Goal: Navigation & Orientation: Find specific page/section

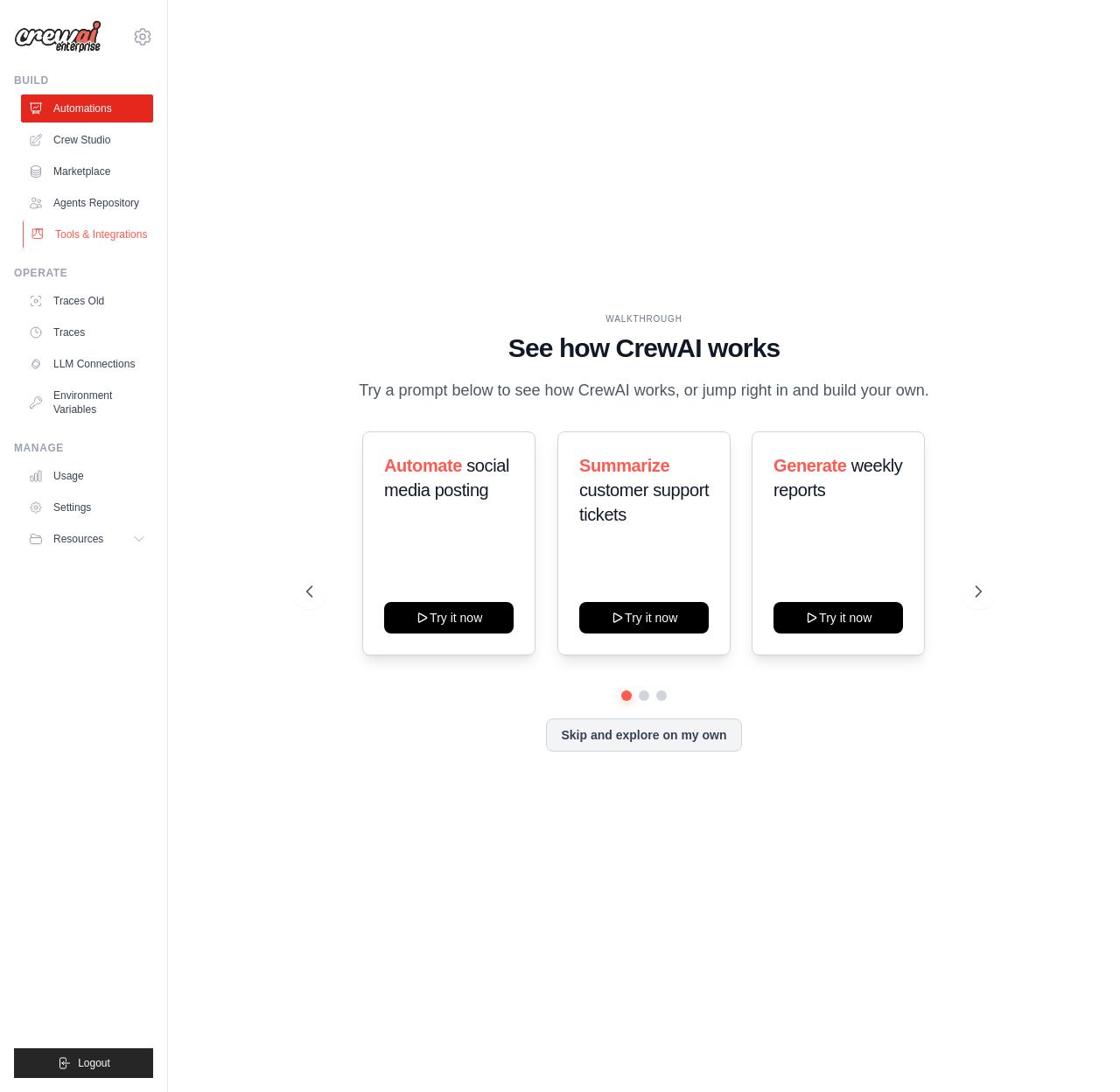
click at [104, 236] on link "Tools & Integrations" at bounding box center [88, 234] width 132 height 28
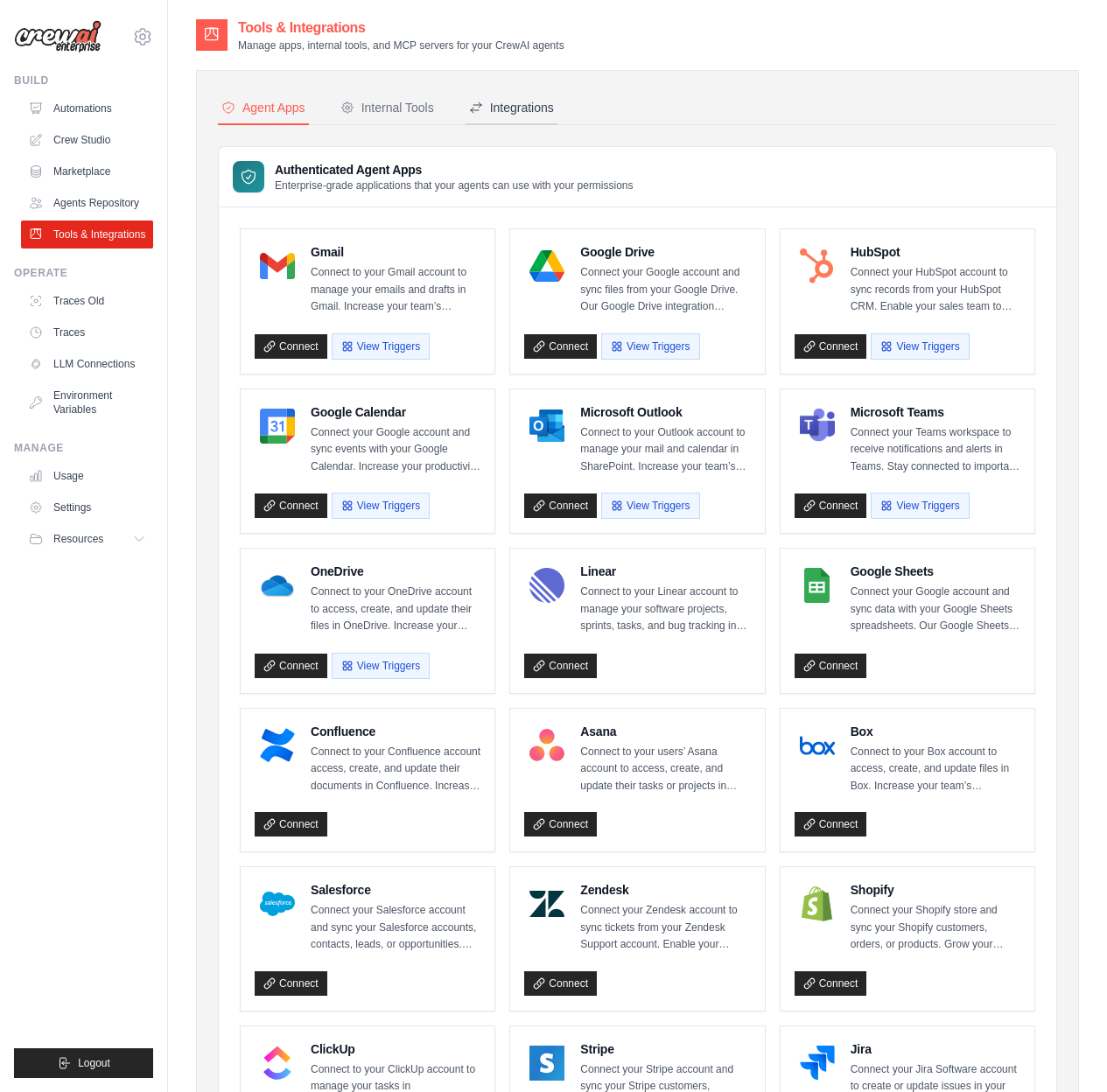
click at [510, 106] on div "Integrations" at bounding box center [511, 107] width 85 height 17
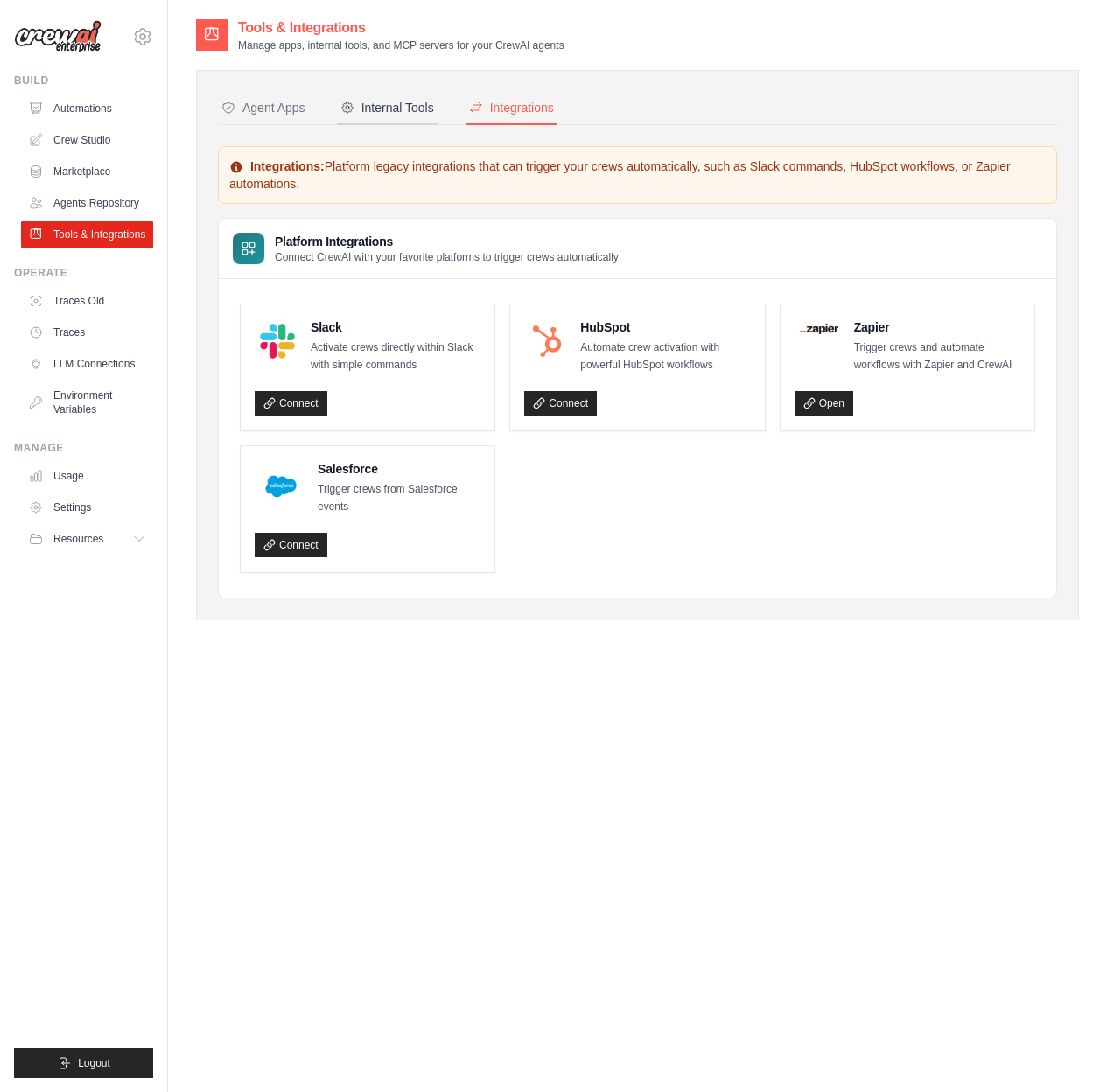
click at [403, 116] on button "Internal Tools" at bounding box center [388, 108] width 101 height 33
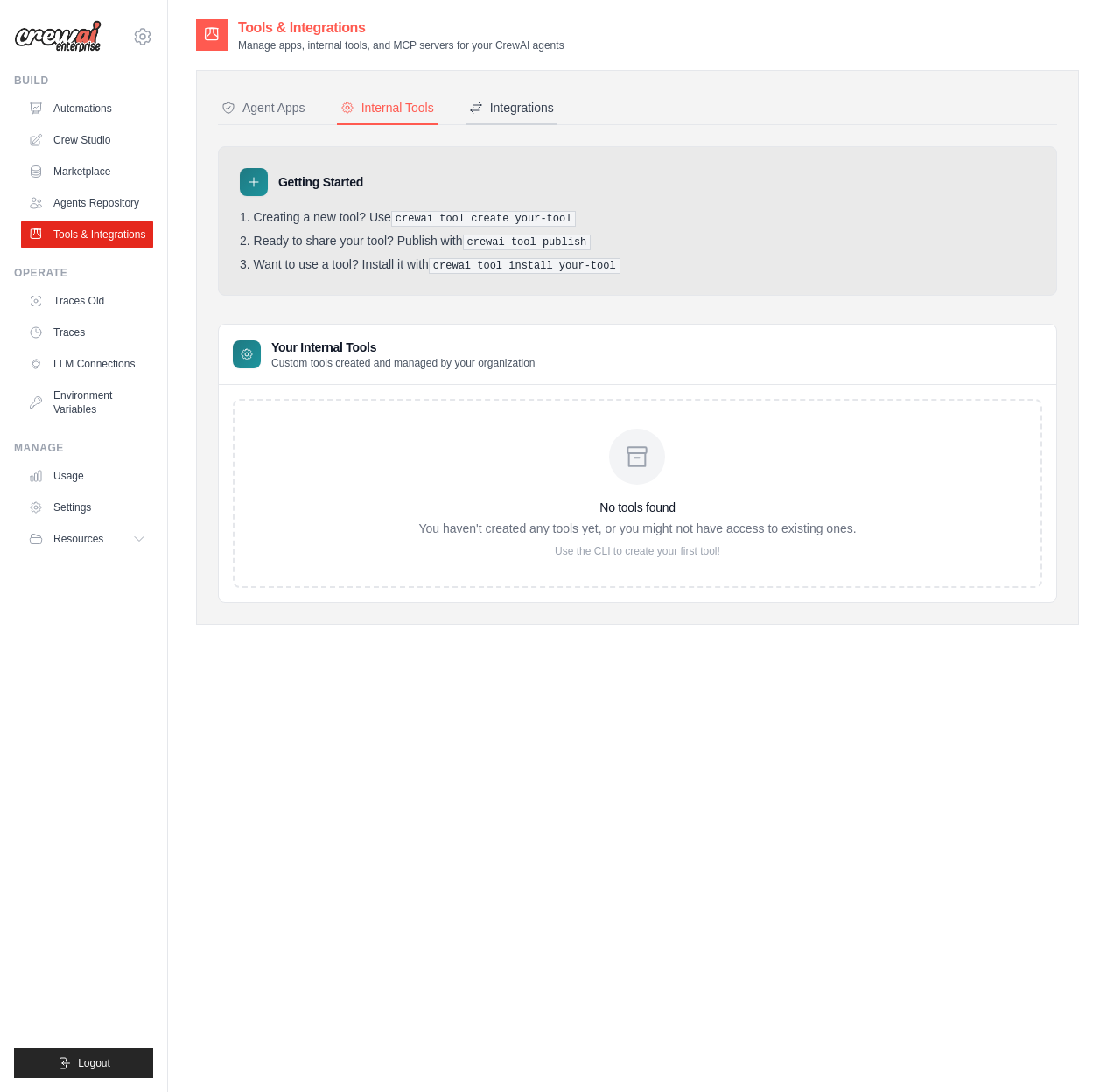
click at [490, 113] on div "Integrations" at bounding box center [511, 107] width 85 height 17
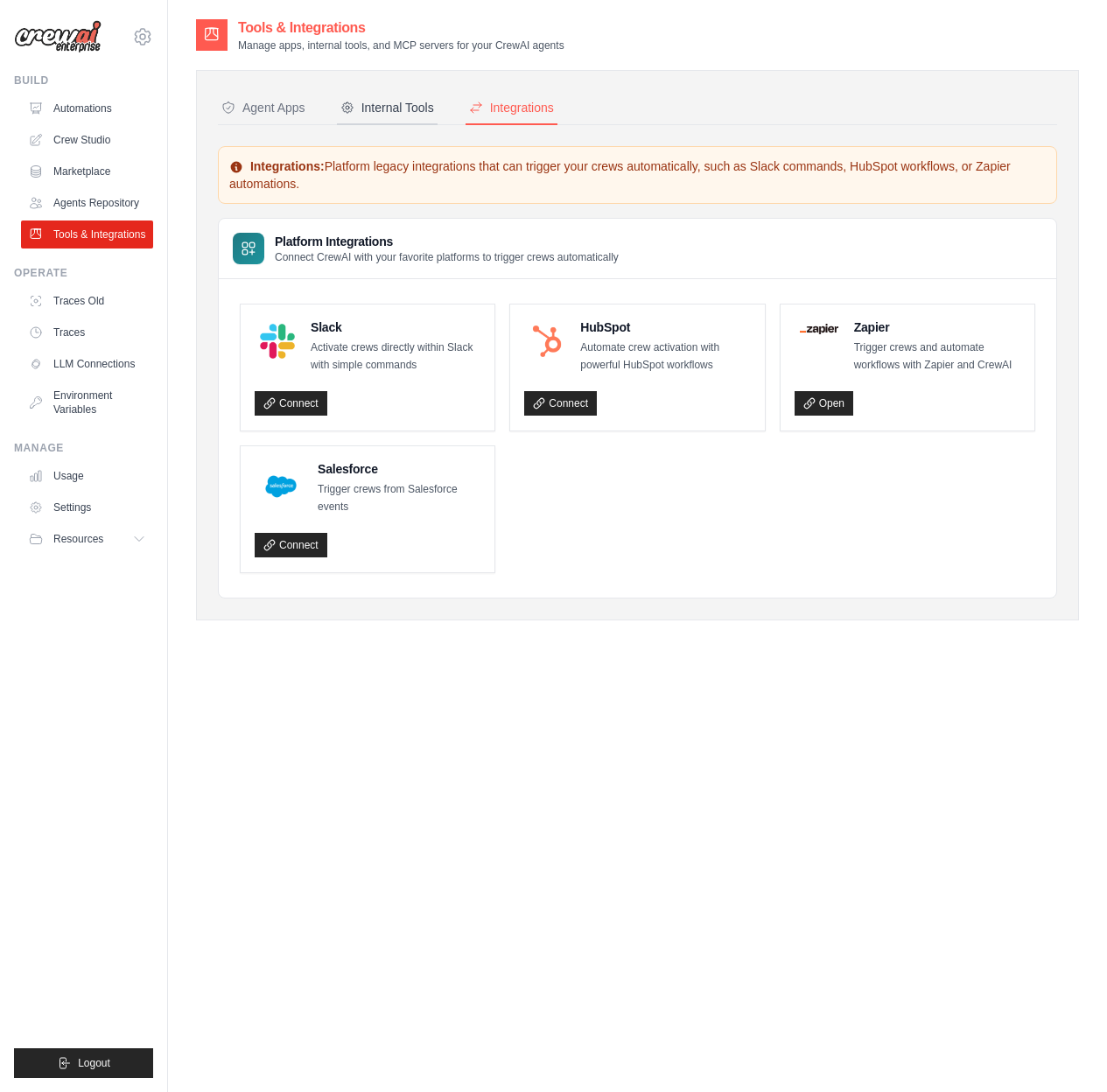
click at [405, 114] on div "Internal Tools" at bounding box center [387, 107] width 94 height 17
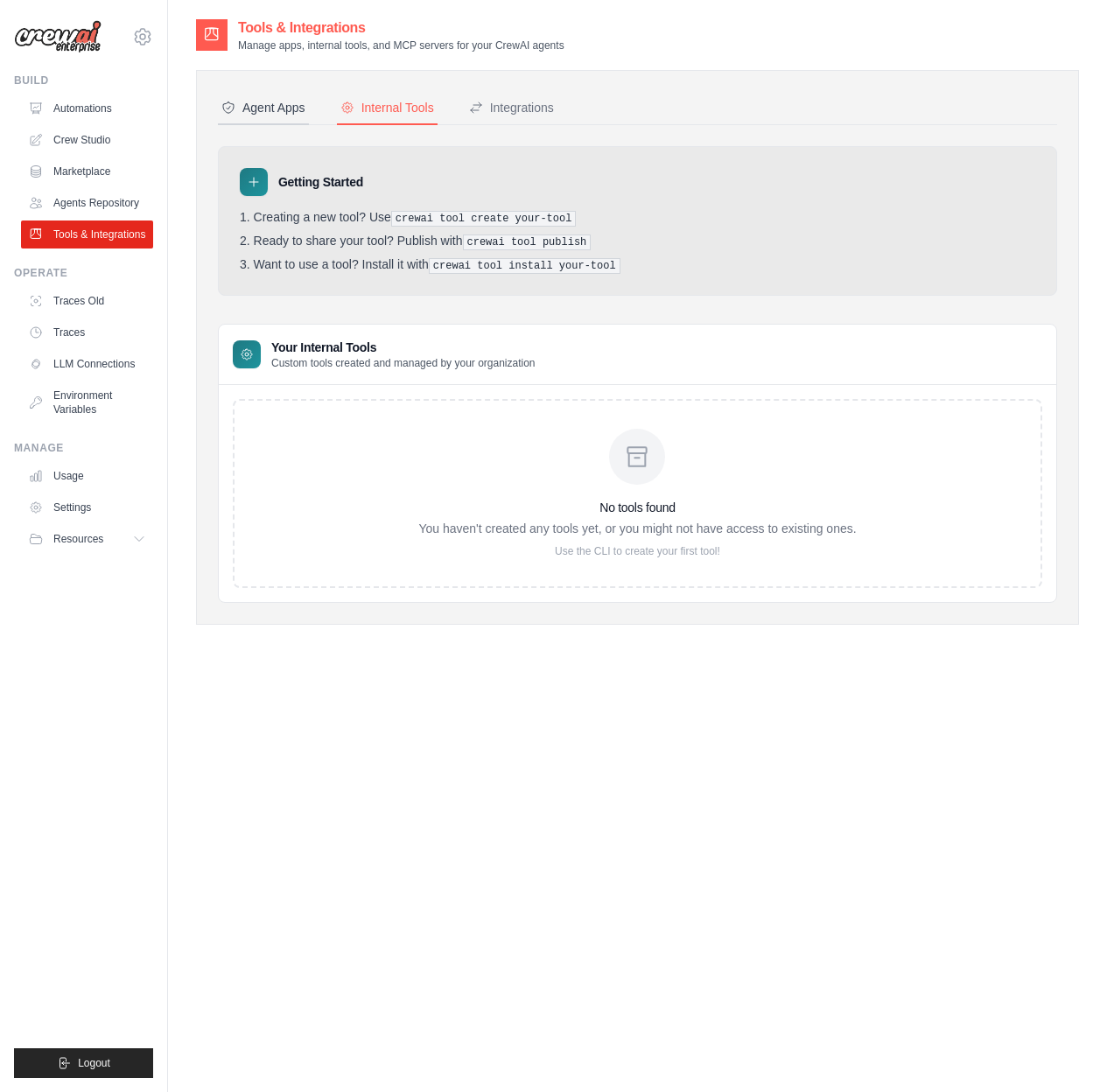
click at [272, 104] on div "Agent Apps" at bounding box center [263, 107] width 84 height 17
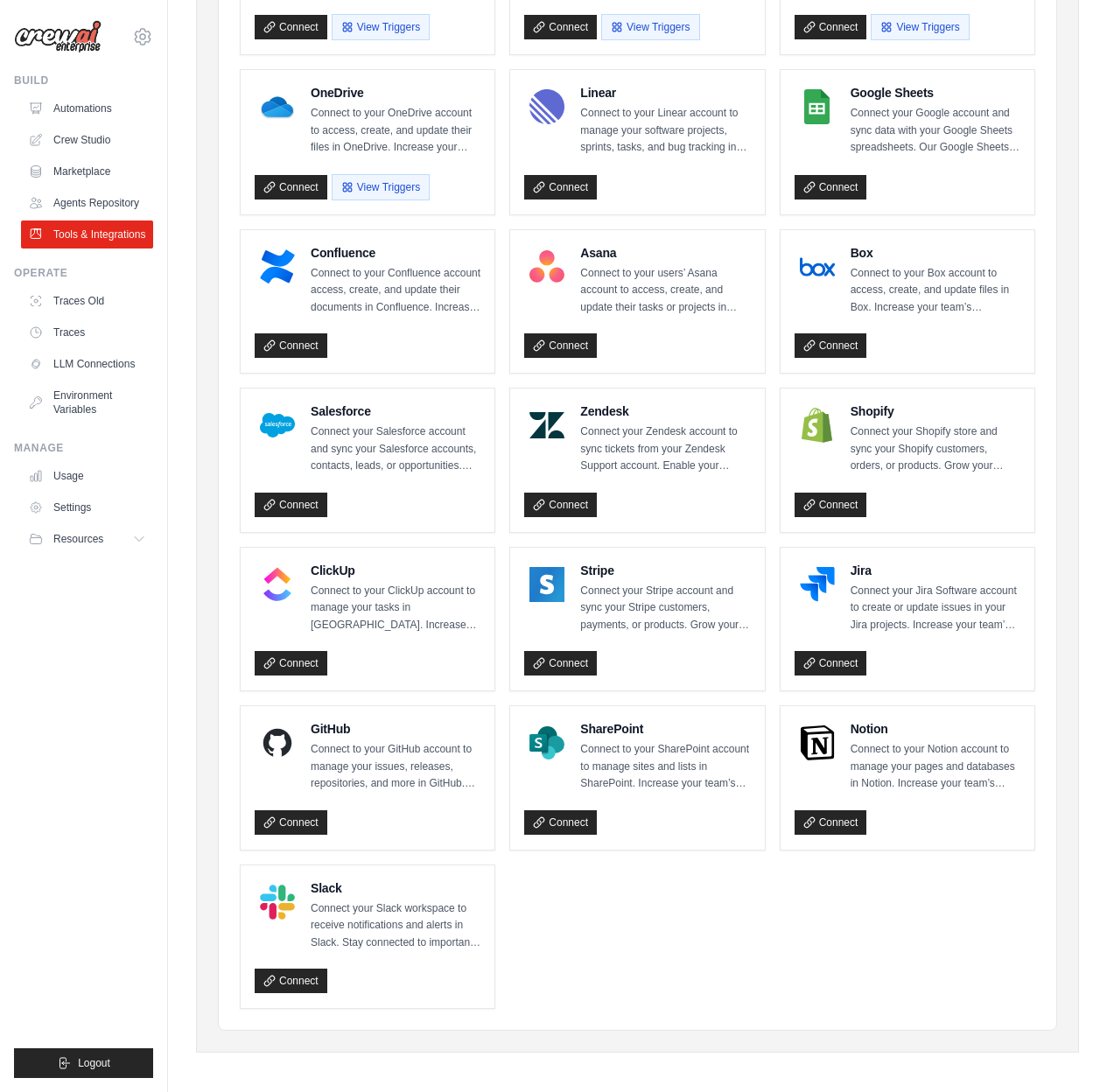
scroll to position [482, 0]
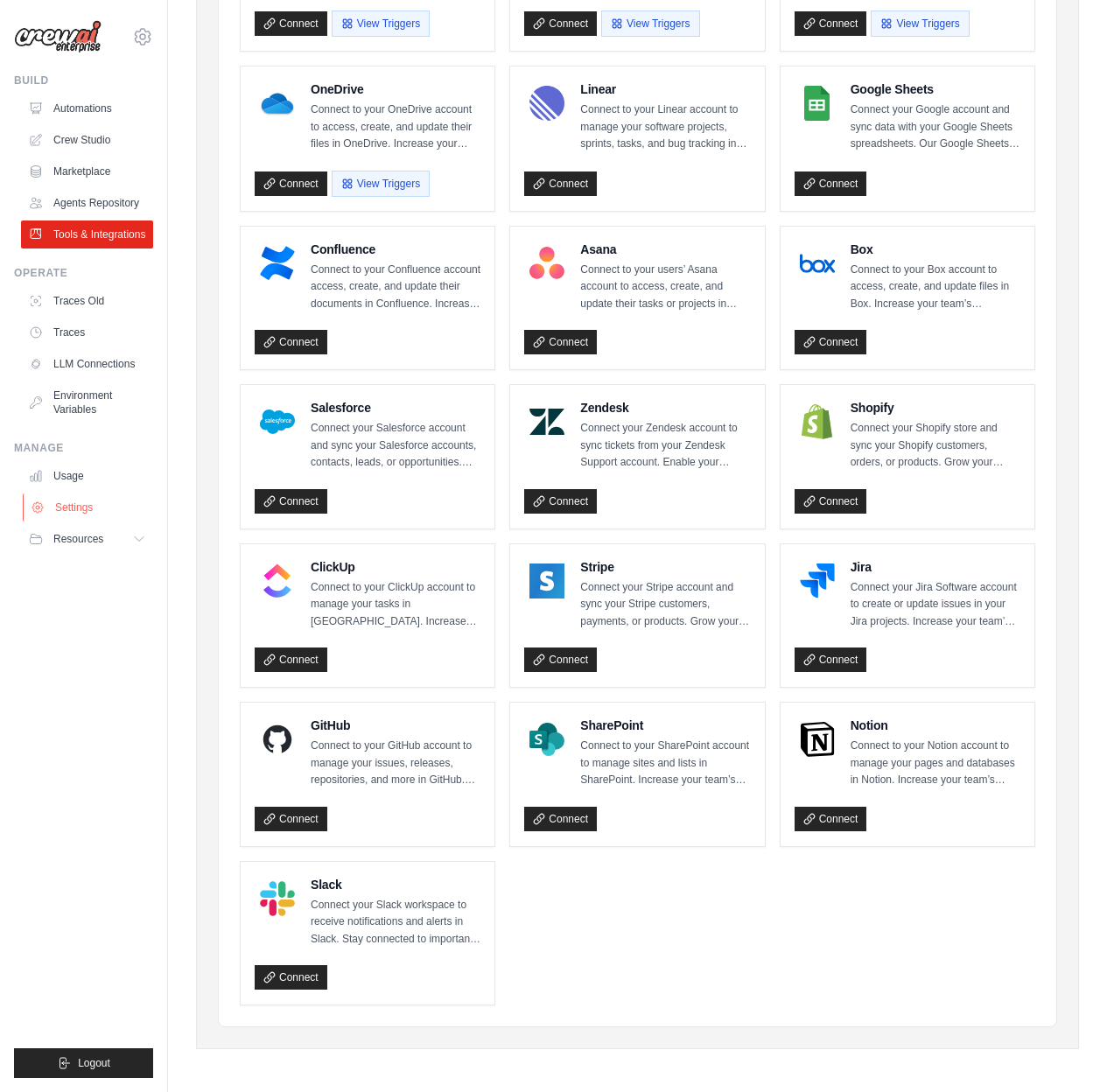
click at [78, 500] on link "Settings" at bounding box center [88, 507] width 132 height 28
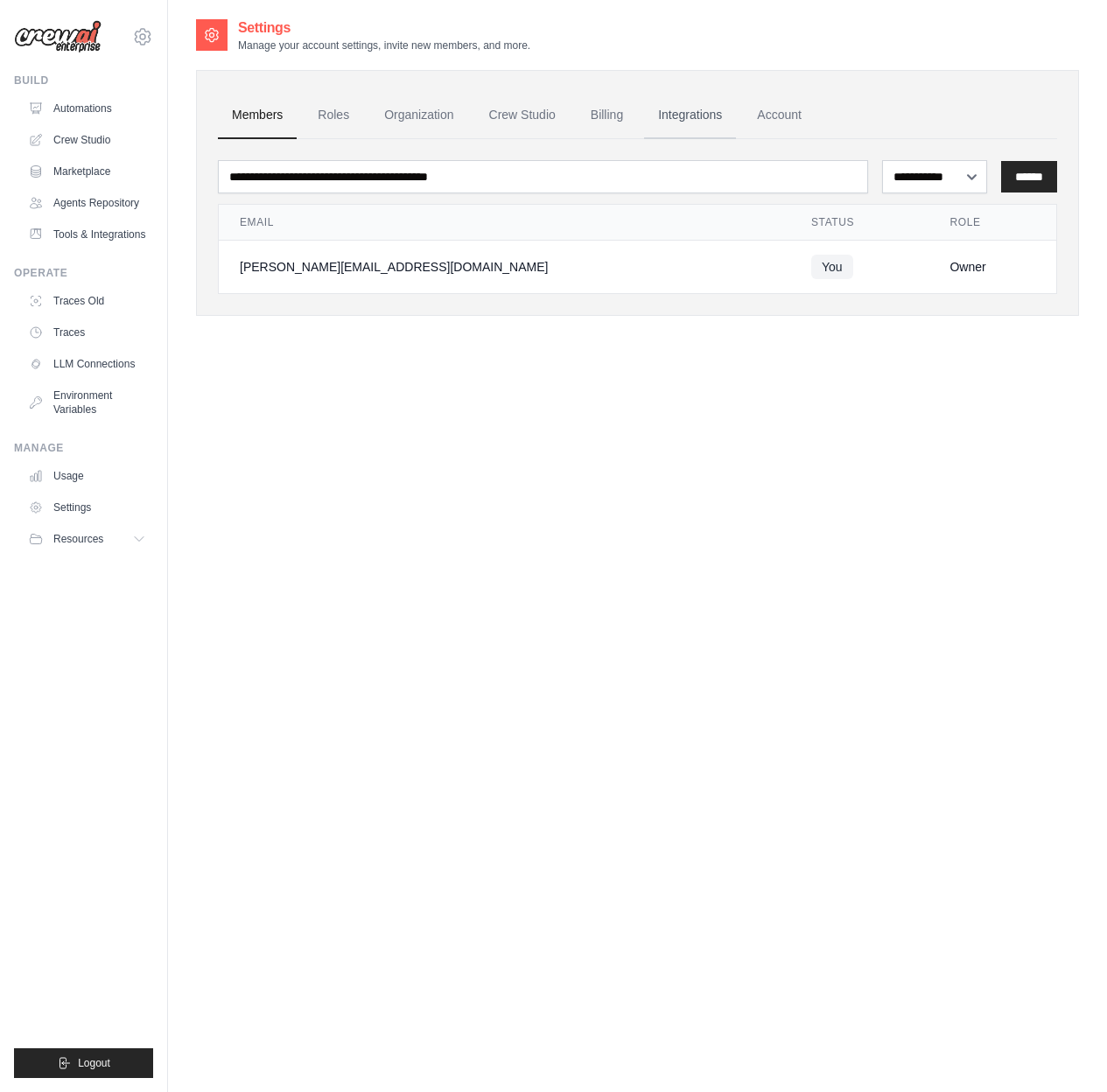
click at [682, 115] on link "Integrations" at bounding box center [690, 115] width 92 height 48
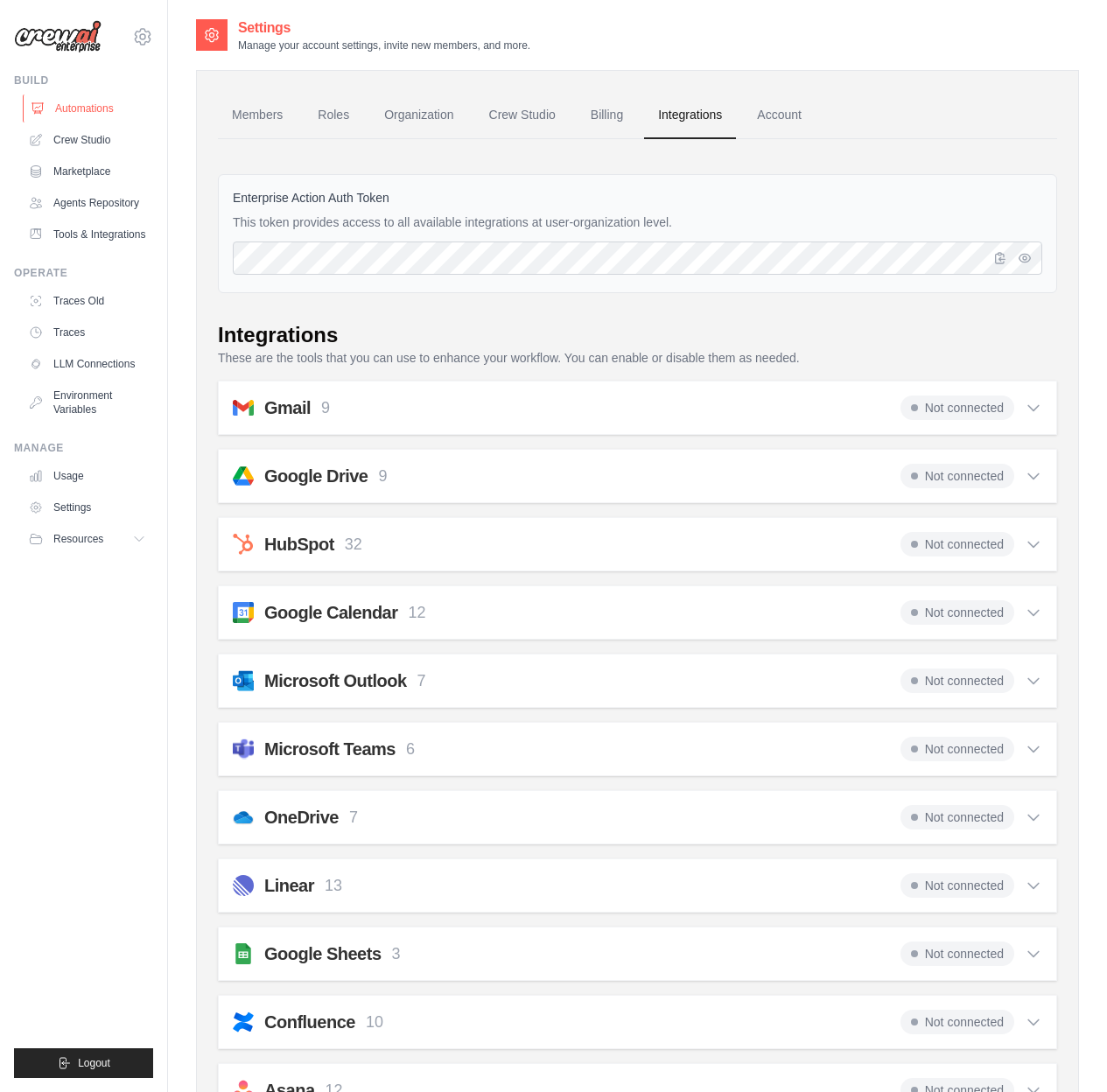
click at [60, 107] on link "Automations" at bounding box center [88, 108] width 132 height 28
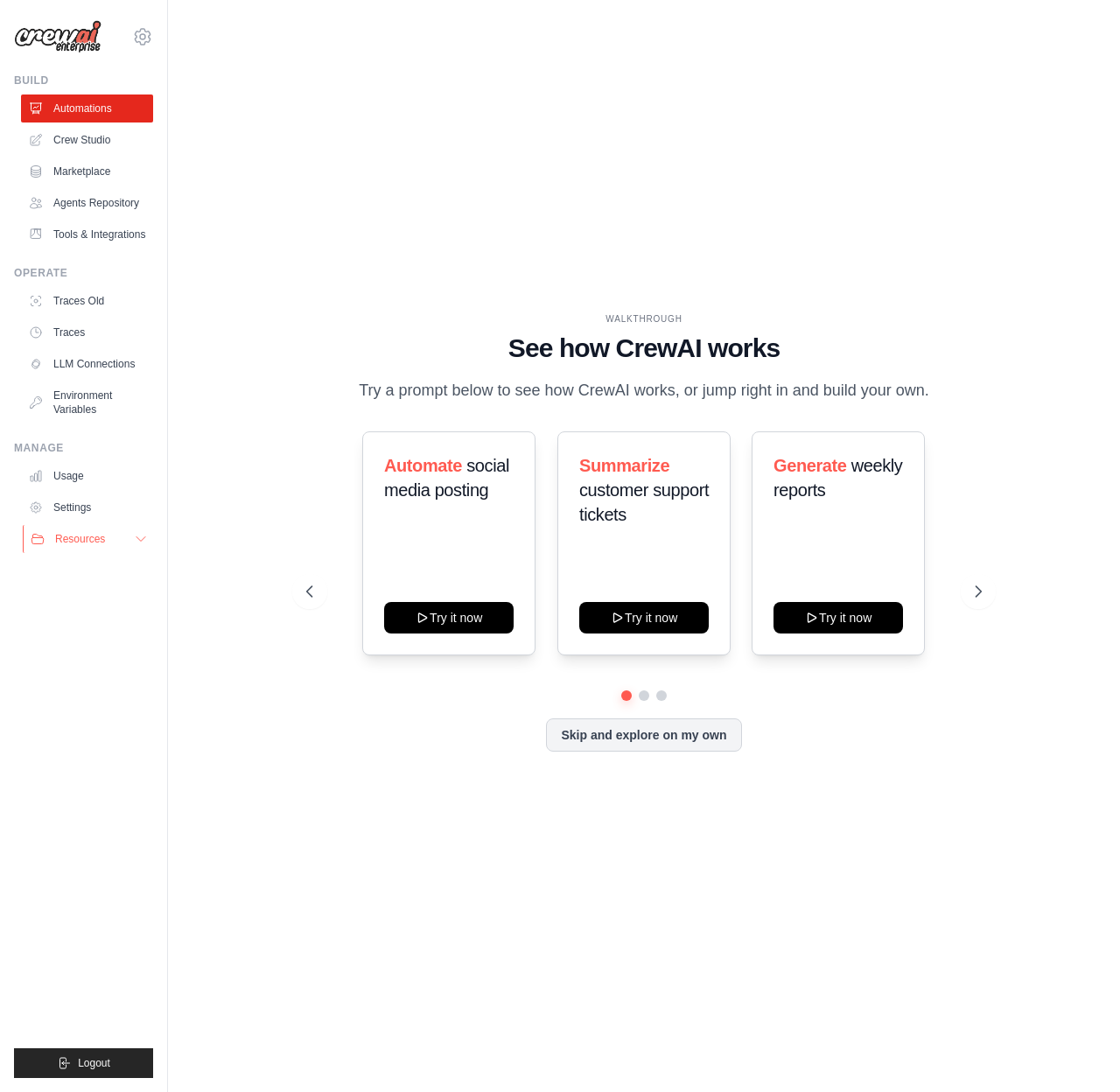
click at [138, 530] on button "Resources" at bounding box center [88, 539] width 132 height 28
click at [103, 568] on span "Documentation" at bounding box center [97, 569] width 71 height 14
click at [82, 513] on link "Settings" at bounding box center [88, 507] width 132 height 28
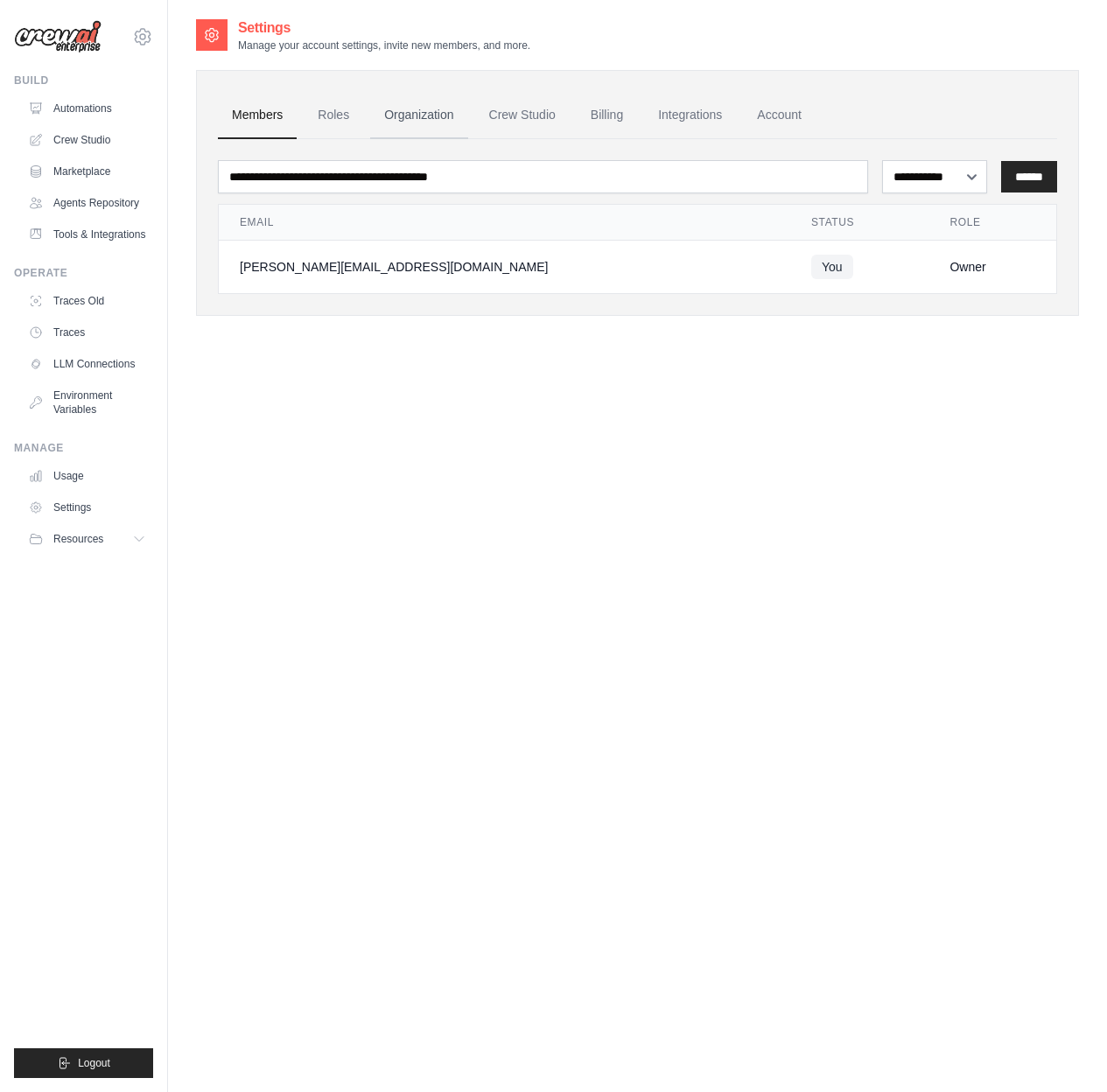
click at [429, 126] on link "Organization" at bounding box center [419, 115] width 97 height 48
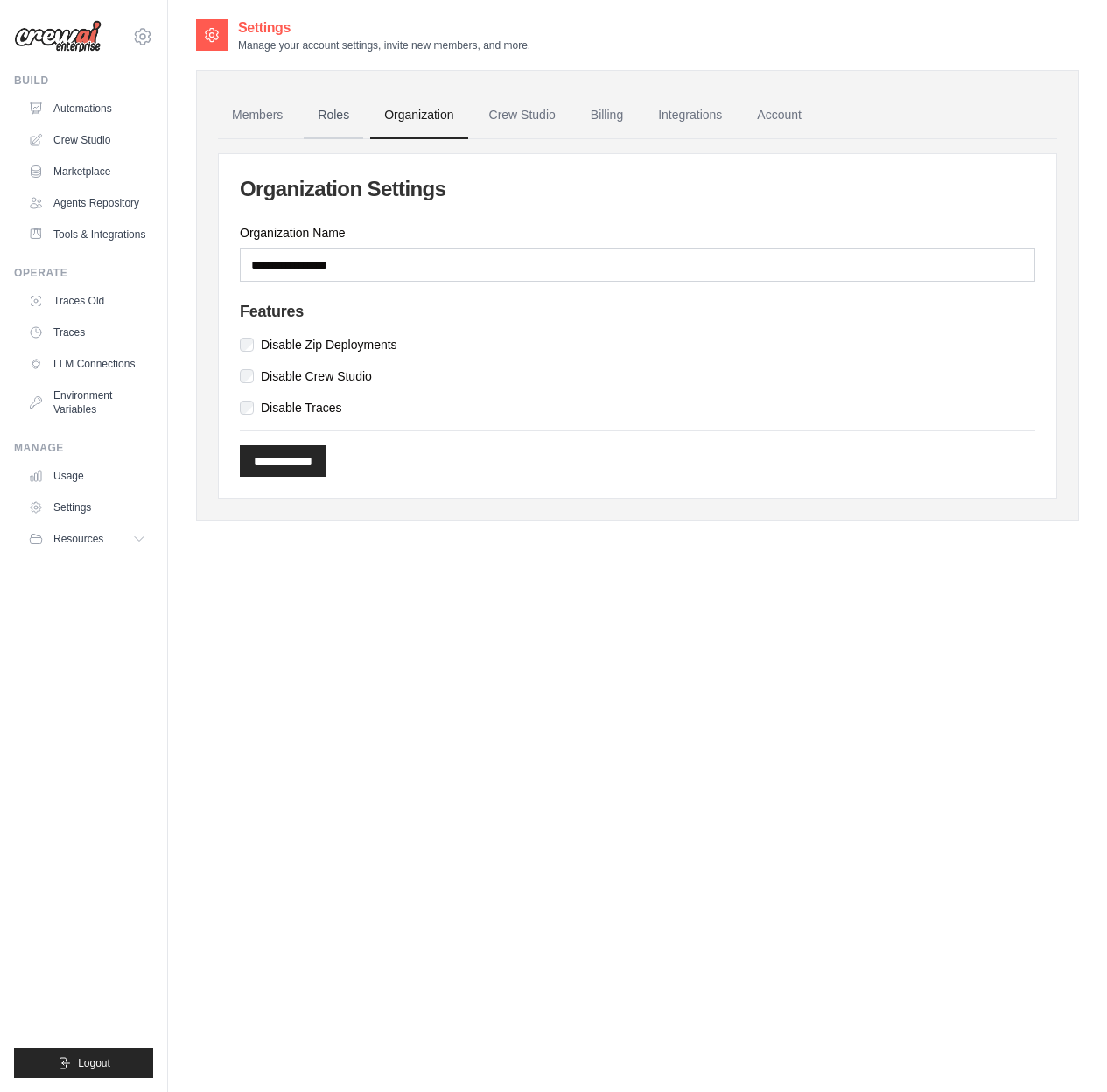
click at [329, 118] on link "Roles" at bounding box center [334, 115] width 59 height 48
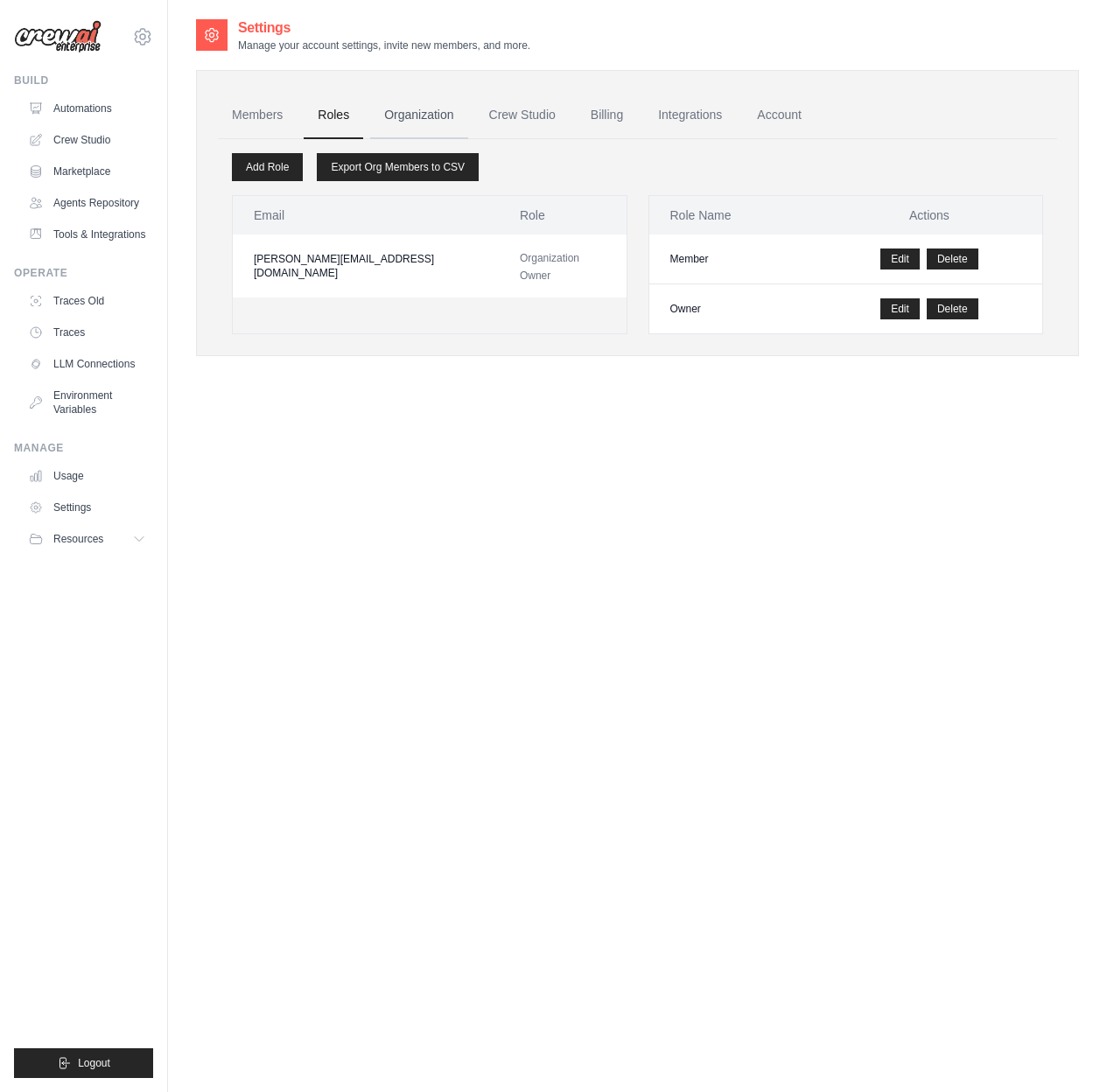
click at [415, 104] on link "Organization" at bounding box center [419, 115] width 97 height 48
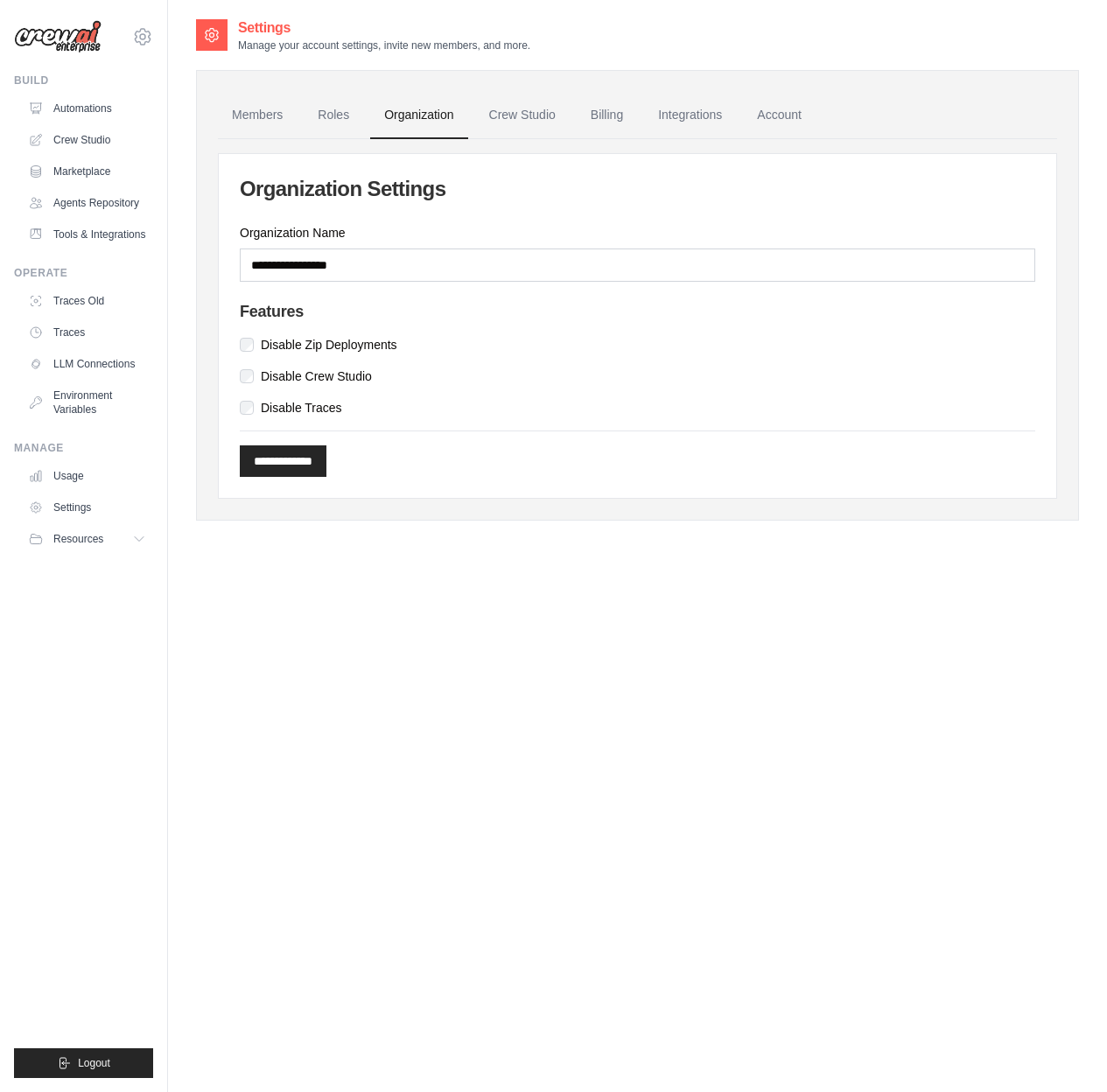
click at [513, 110] on link "Crew Studio" at bounding box center [522, 115] width 94 height 48
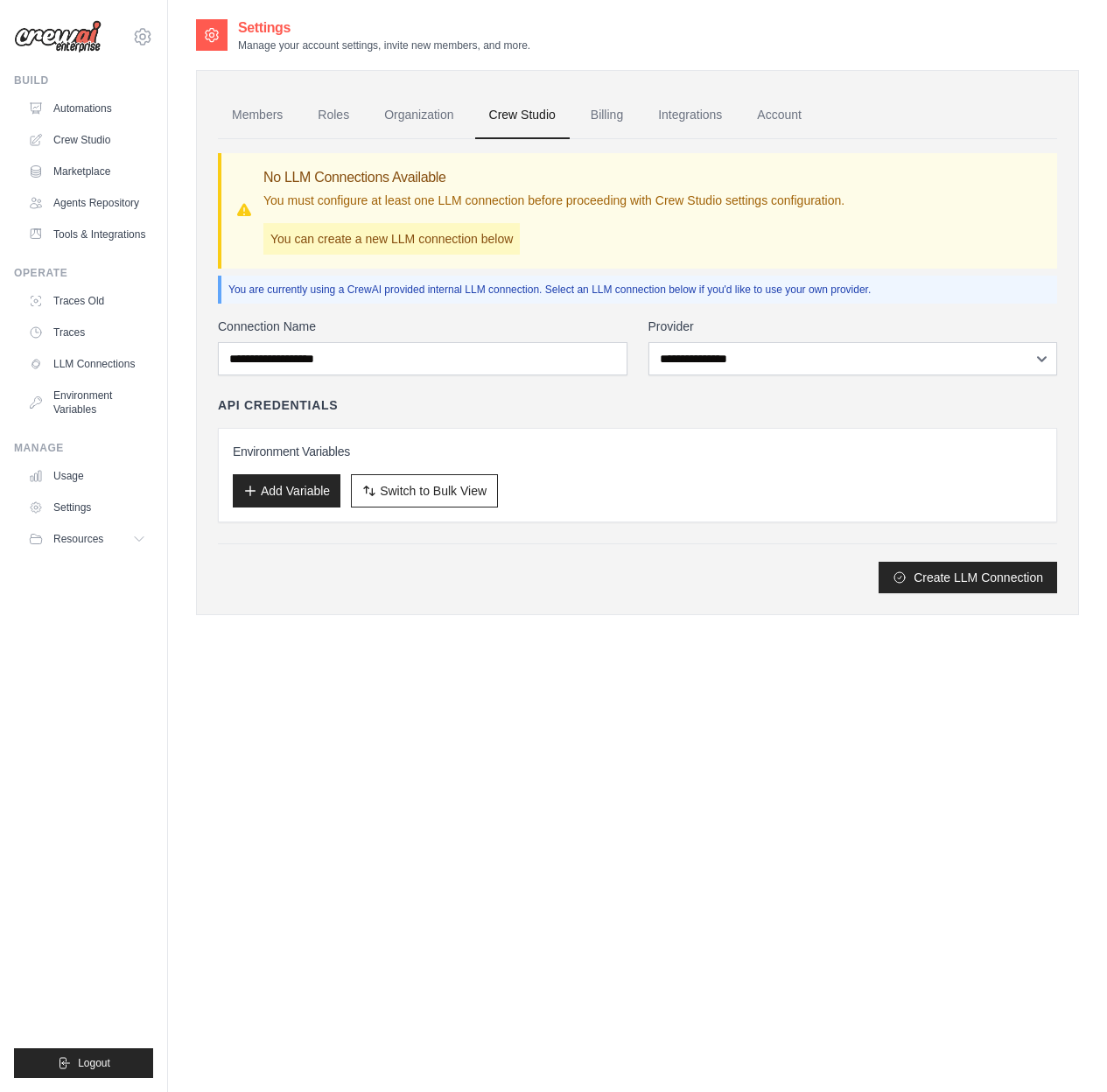
click at [673, 112] on link "Integrations" at bounding box center [690, 115] width 92 height 48
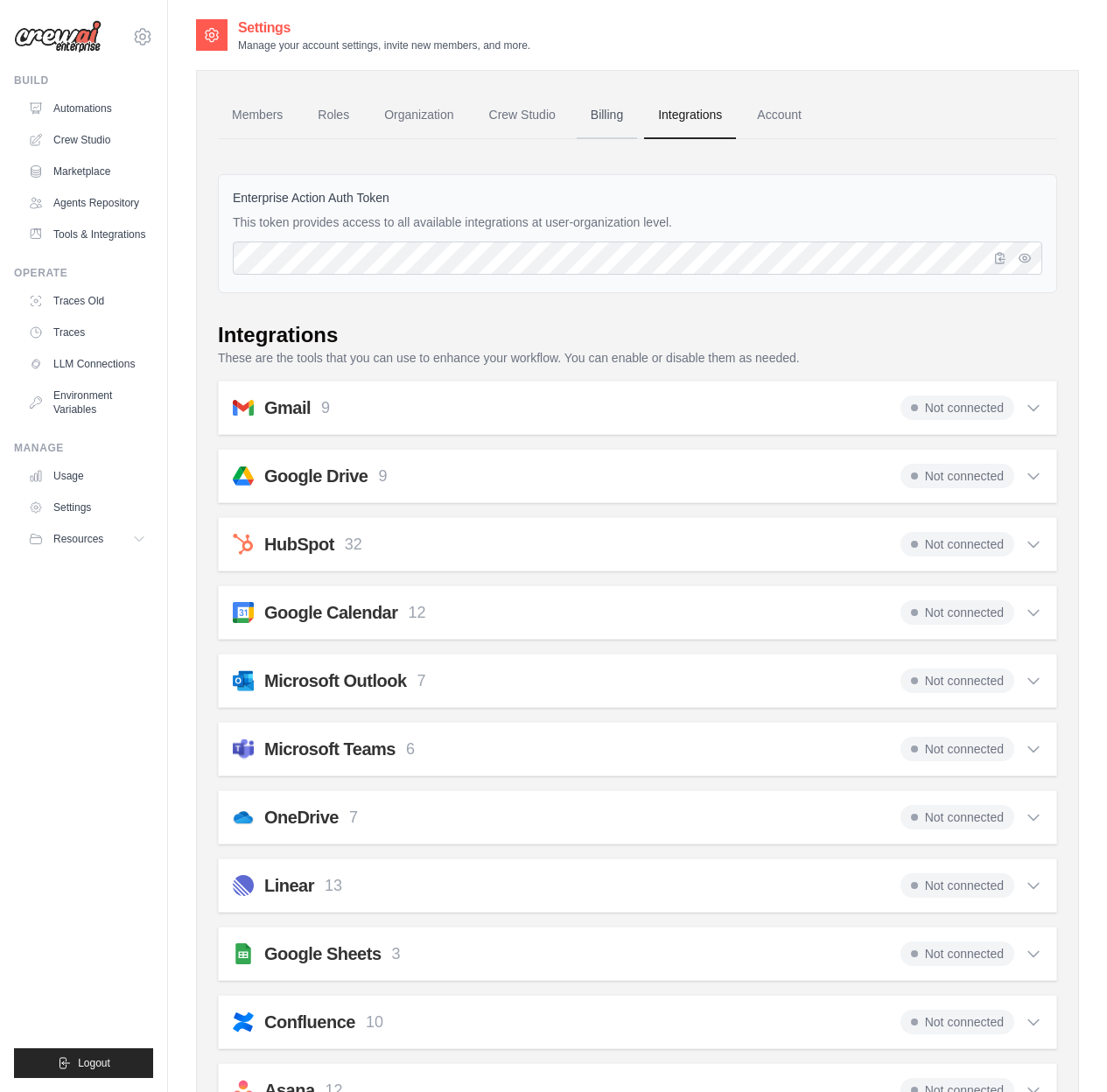
click at [620, 121] on link "Billing" at bounding box center [606, 115] width 60 height 48
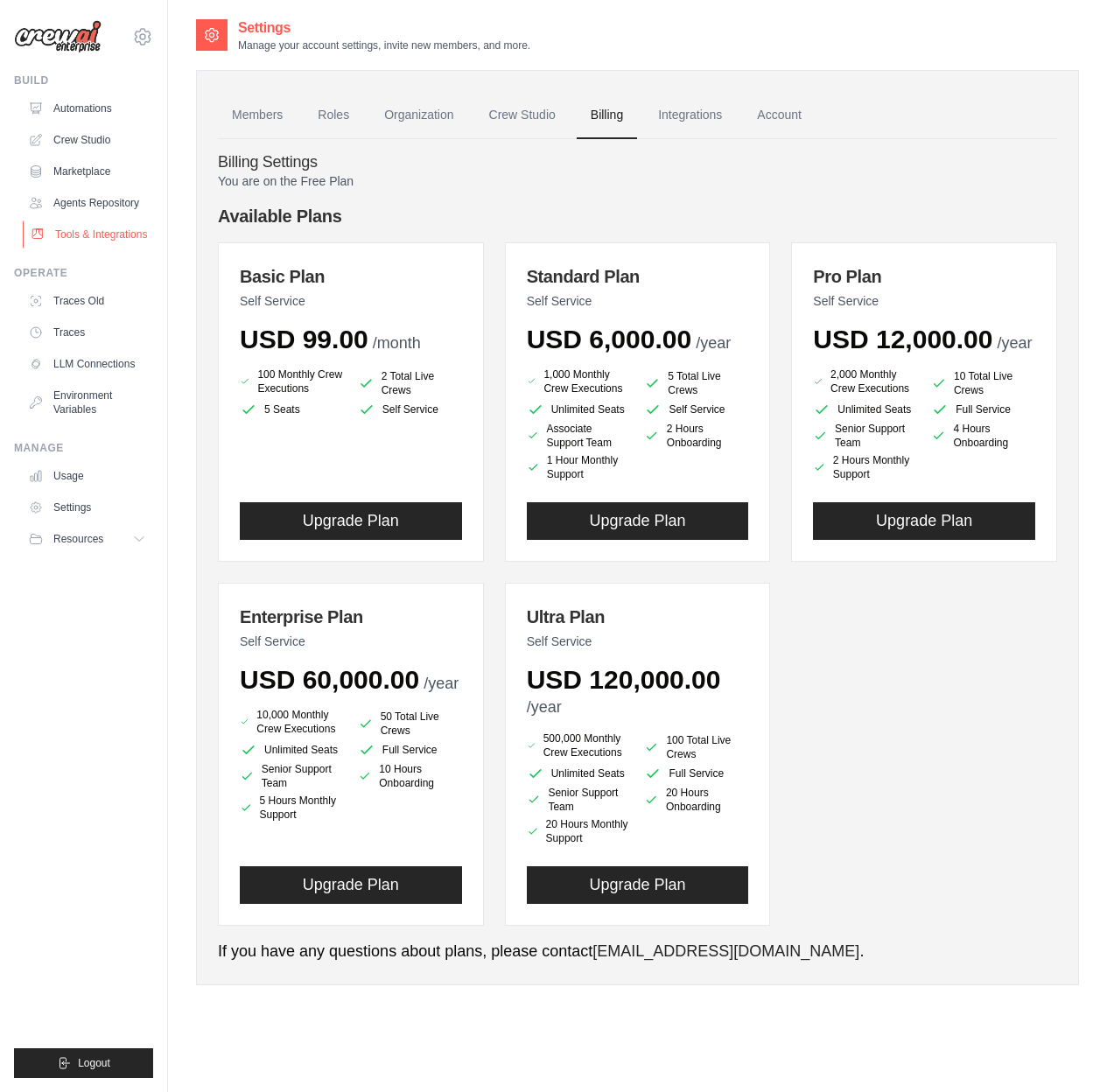
click at [116, 243] on link "Tools & Integrations" at bounding box center [88, 234] width 132 height 28
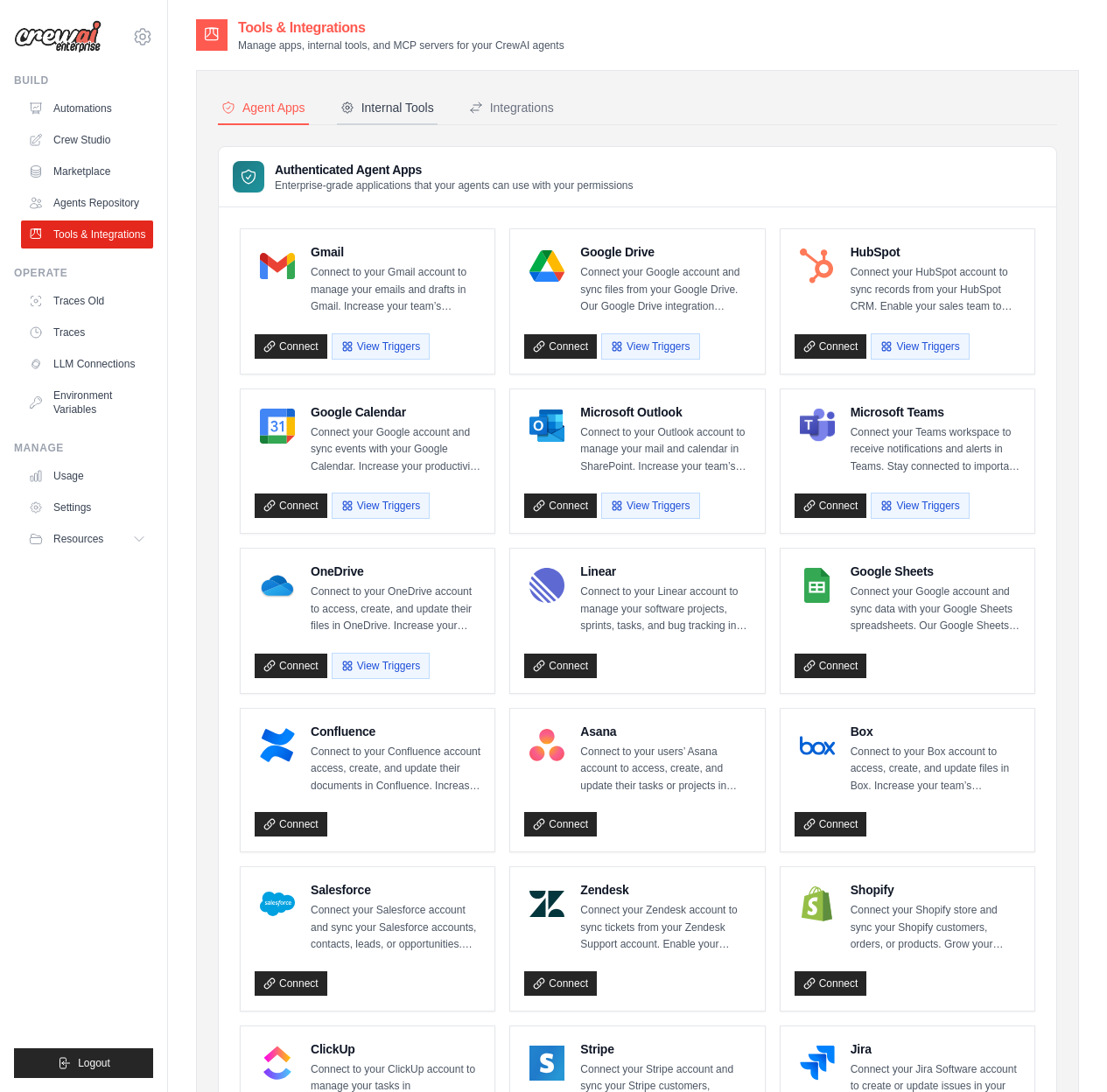
click at [406, 117] on button "Internal Tools" at bounding box center [388, 108] width 101 height 33
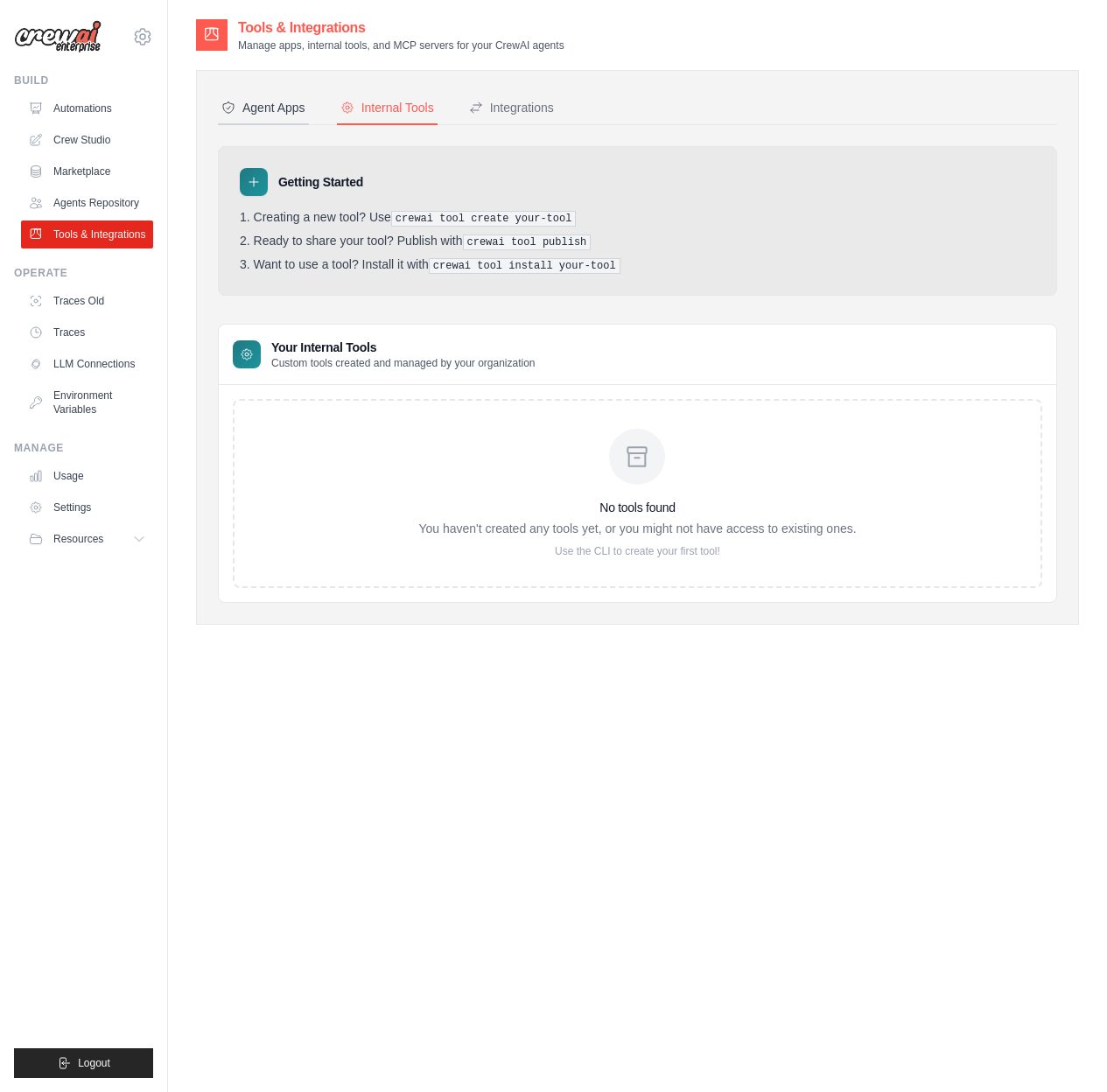
click at [270, 119] on button "Agent Apps" at bounding box center [263, 108] width 91 height 33
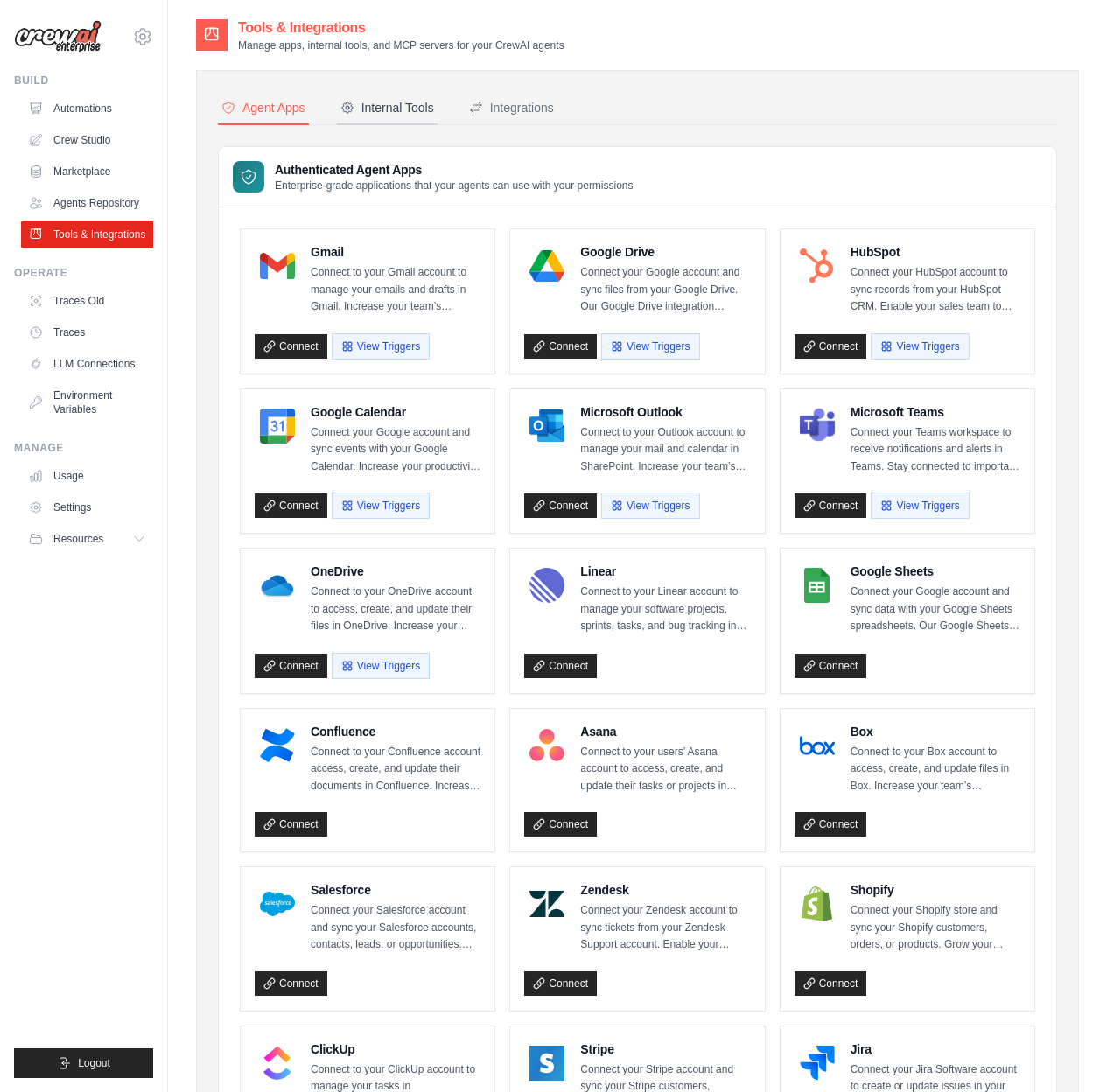
click at [374, 117] on button "Internal Tools" at bounding box center [388, 108] width 101 height 33
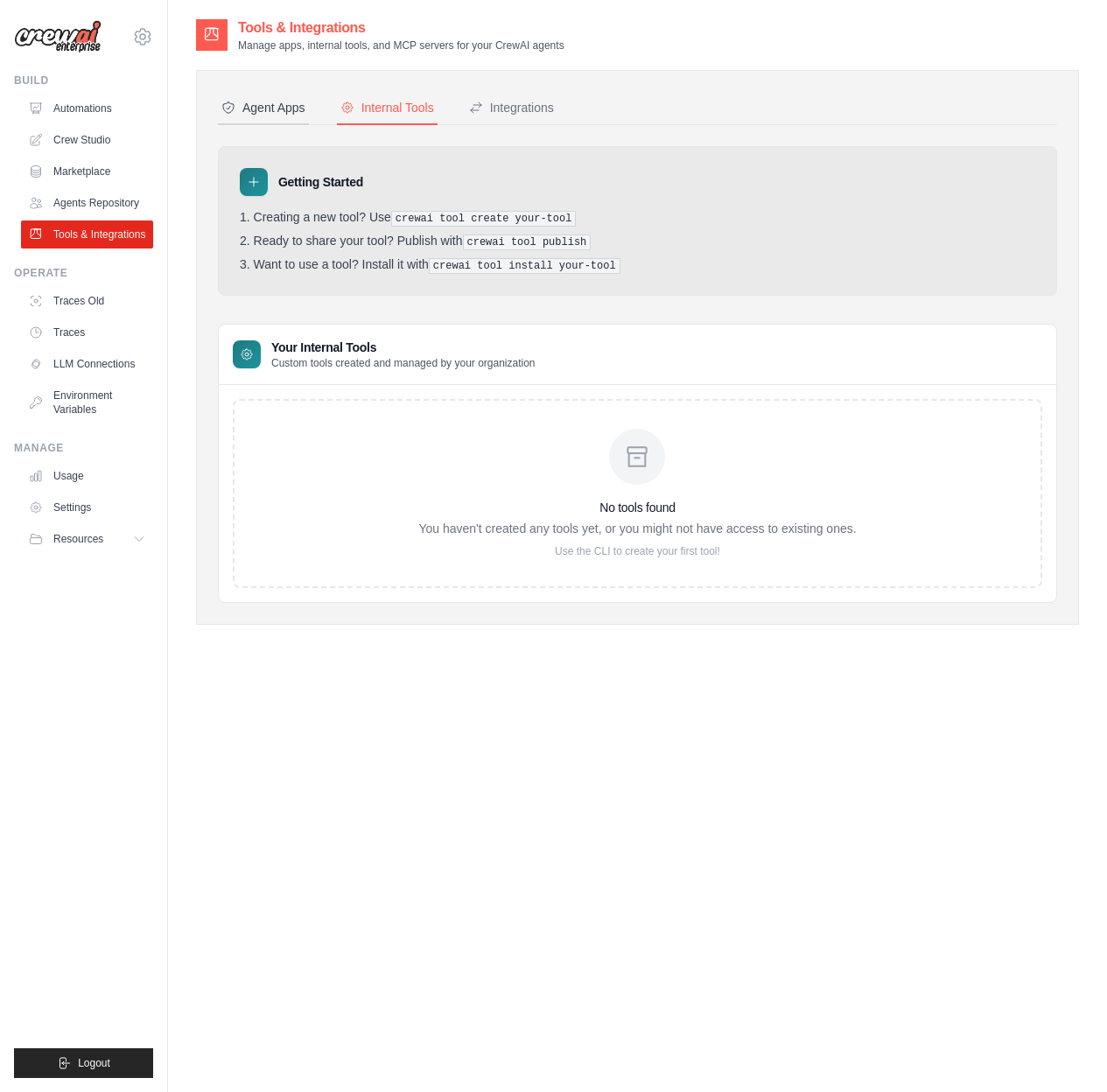
click at [257, 108] on div "Agent Apps" at bounding box center [263, 107] width 84 height 17
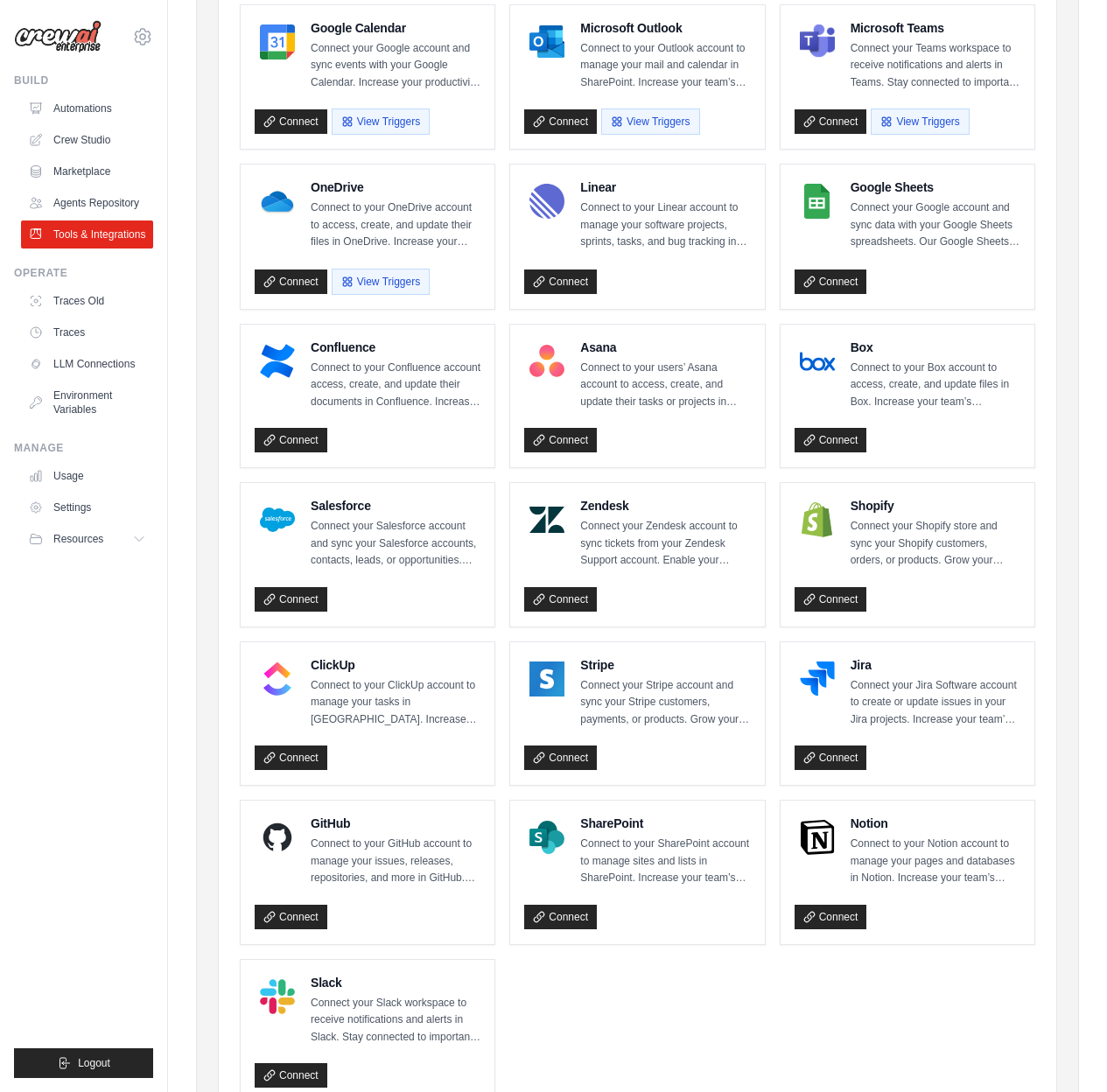
scroll to position [482, 0]
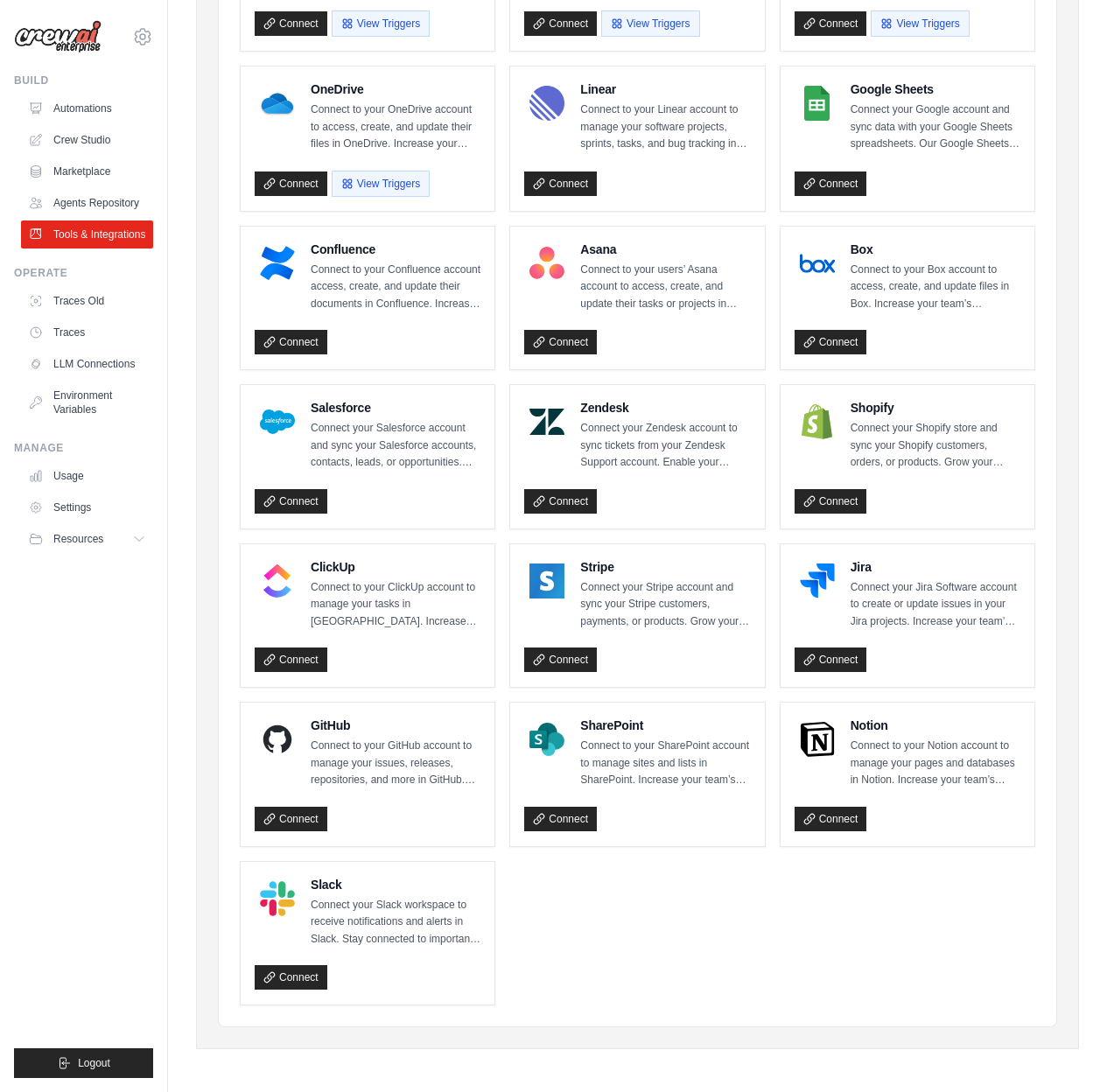
click at [634, 920] on ul "Gmail Connect to your Gmail account to manage your emails and drafts in Gmail. …" at bounding box center [638, 376] width 795 height 1259
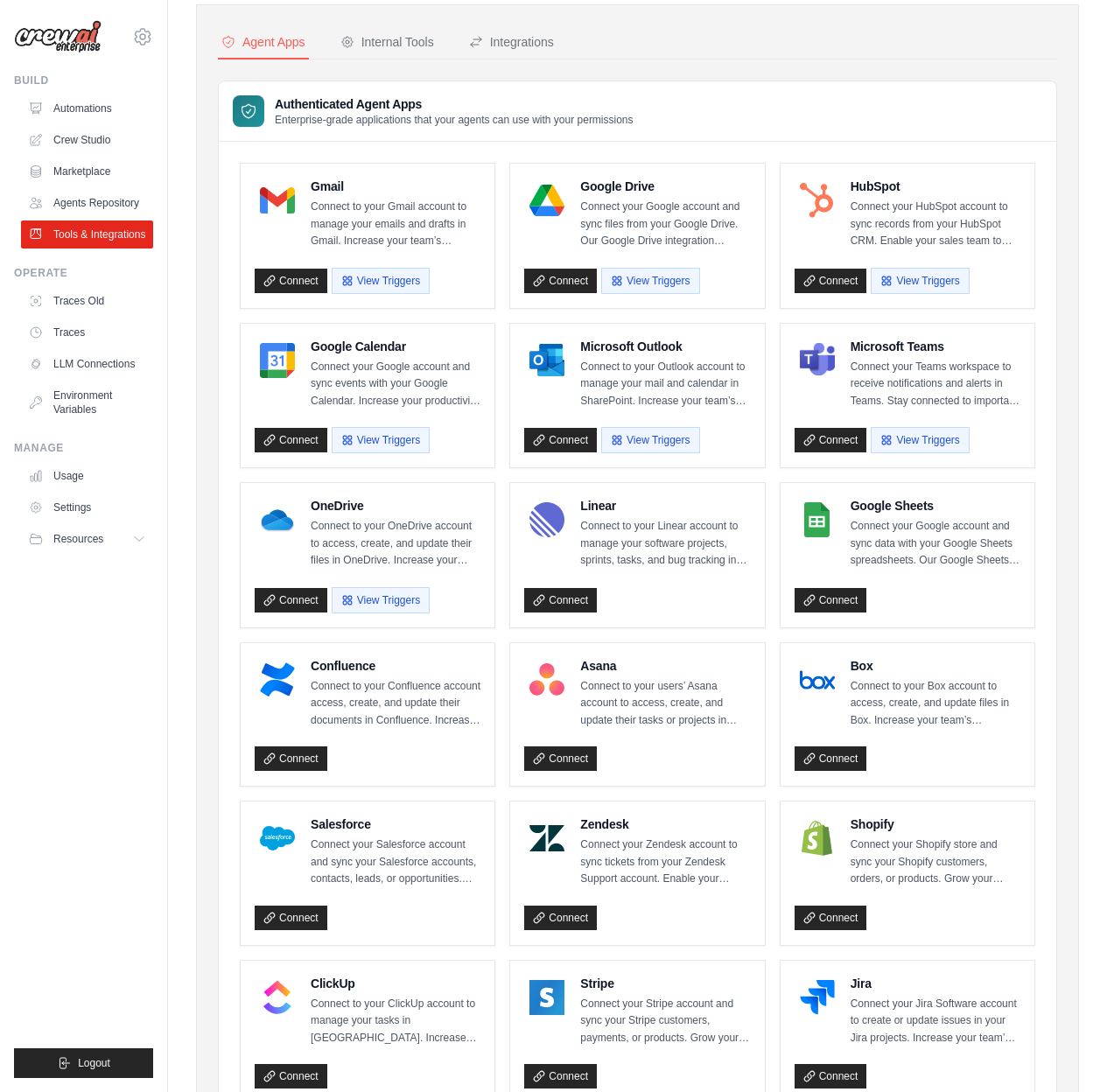
scroll to position [0, 0]
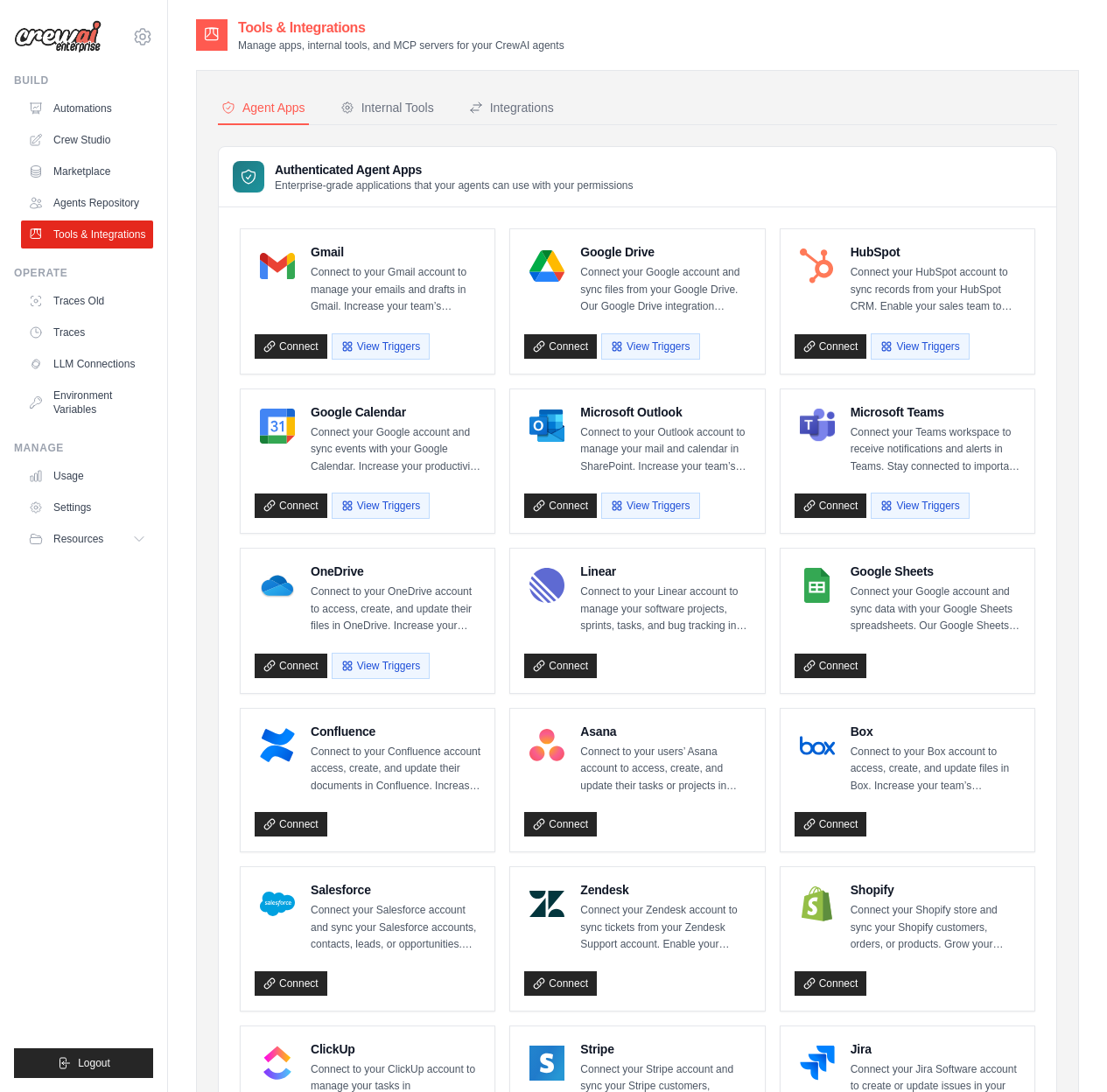
click at [679, 103] on nav "Agent Apps Internal Tools Integrations" at bounding box center [637, 108] width 839 height 33
click at [103, 362] on link "LLM Connections" at bounding box center [88, 363] width 132 height 28
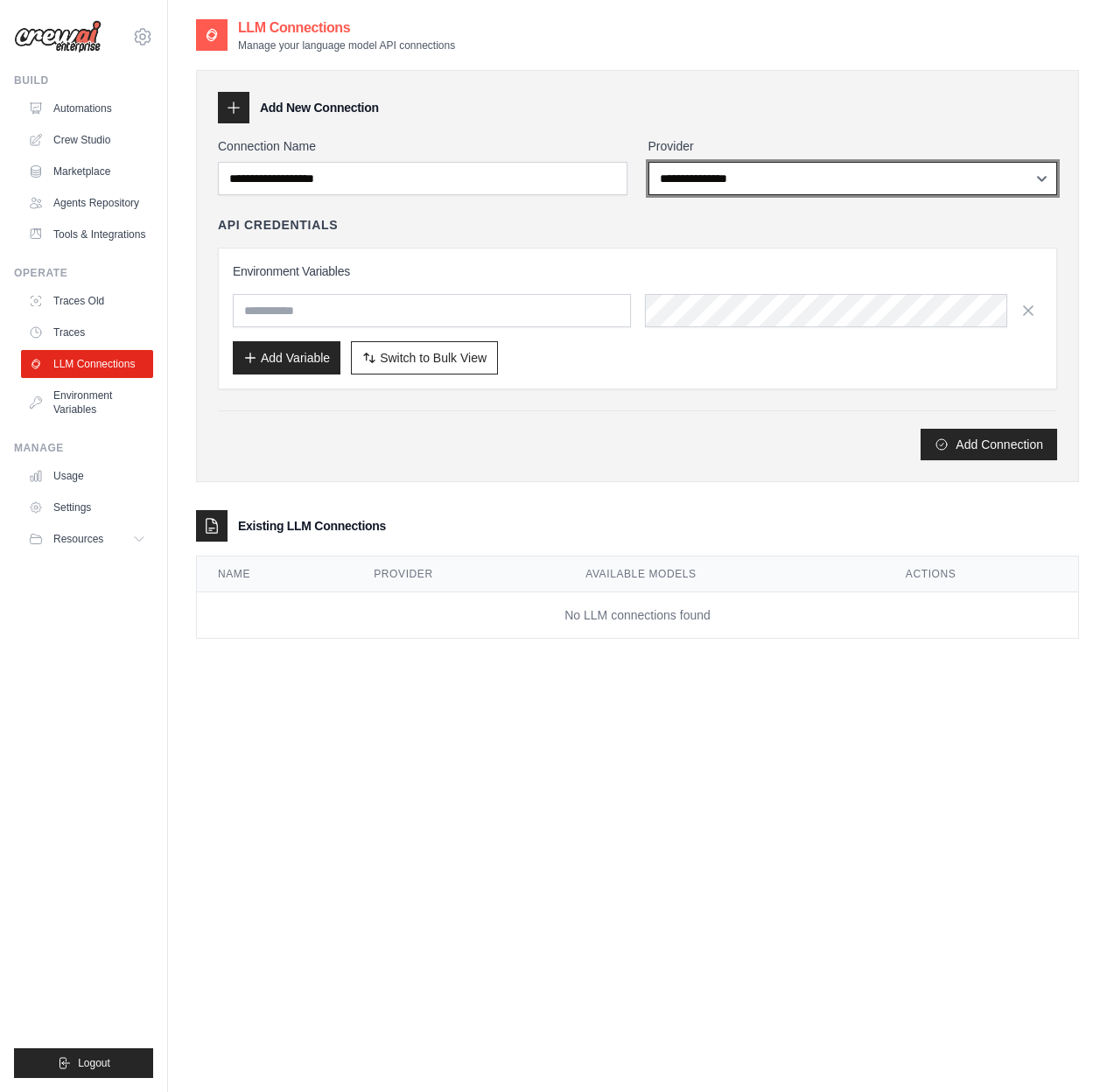
click at [772, 186] on select "**********" at bounding box center [853, 178] width 409 height 33
click at [767, 177] on select "**********" at bounding box center [853, 178] width 409 height 33
select select "******"
click at [745, 183] on select "**********" at bounding box center [853, 178] width 409 height 33
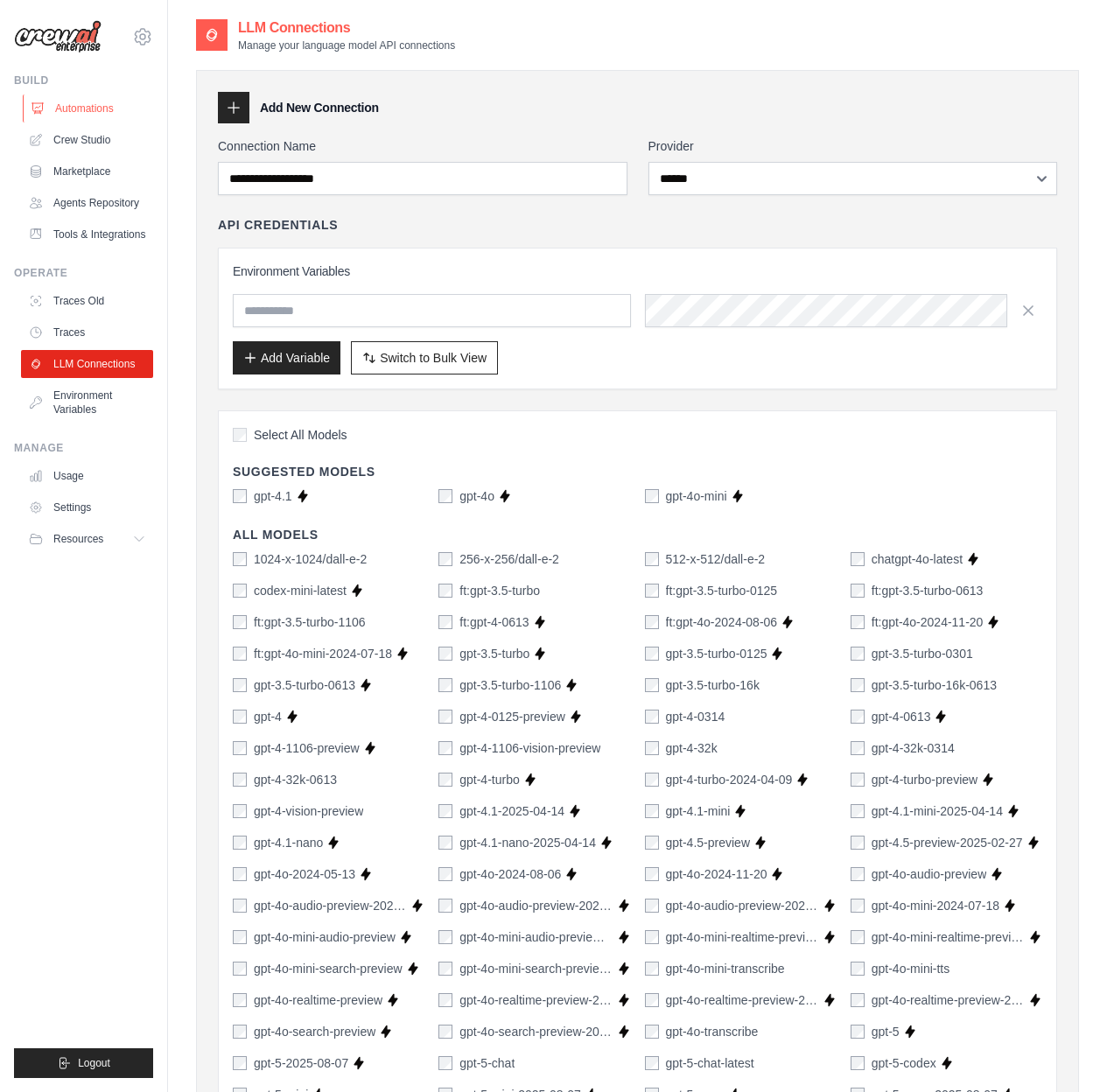
click at [97, 112] on link "Automations" at bounding box center [88, 108] width 132 height 28
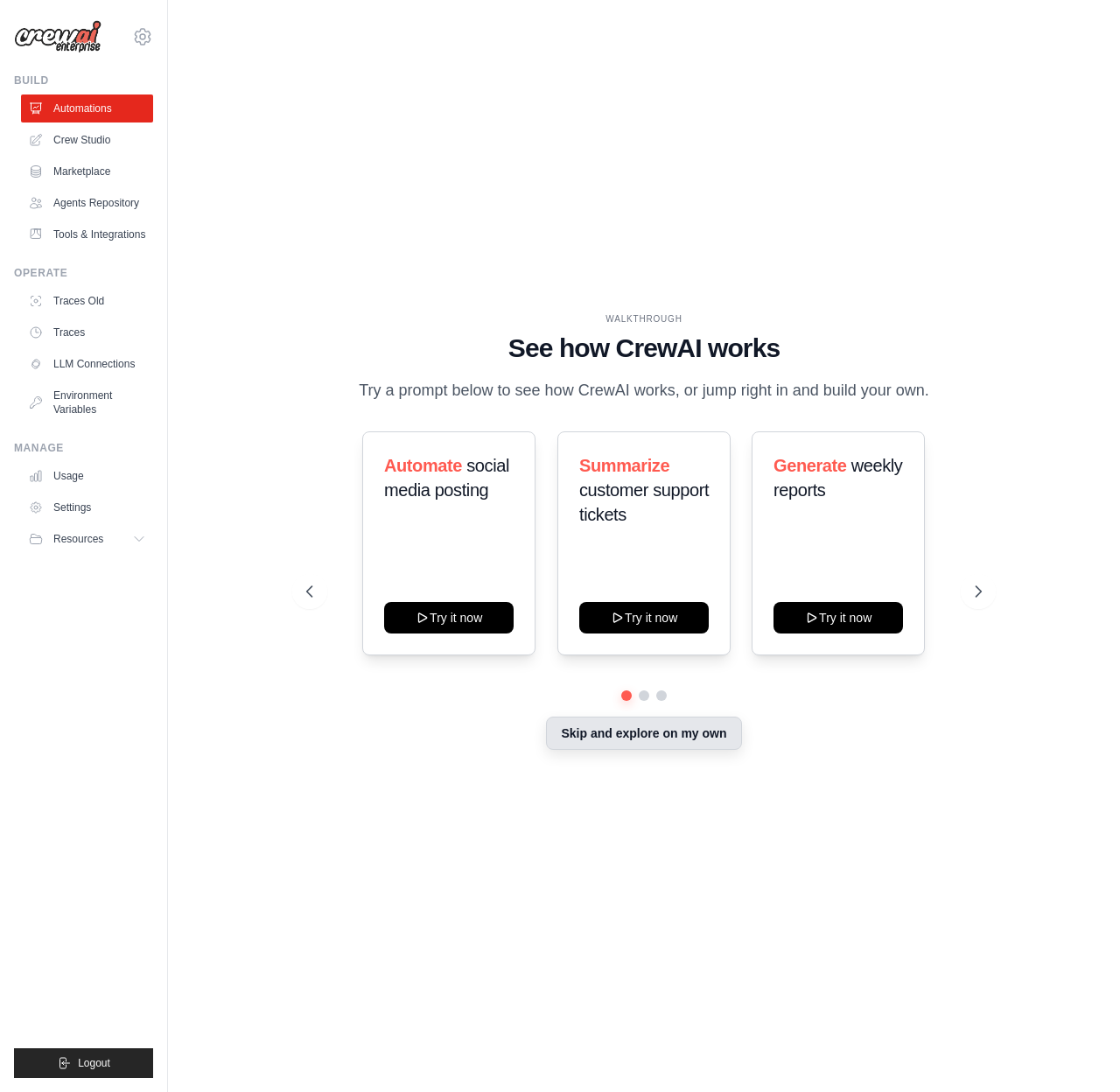
click at [596, 728] on button "Skip and explore on my own" at bounding box center [643, 733] width 195 height 33
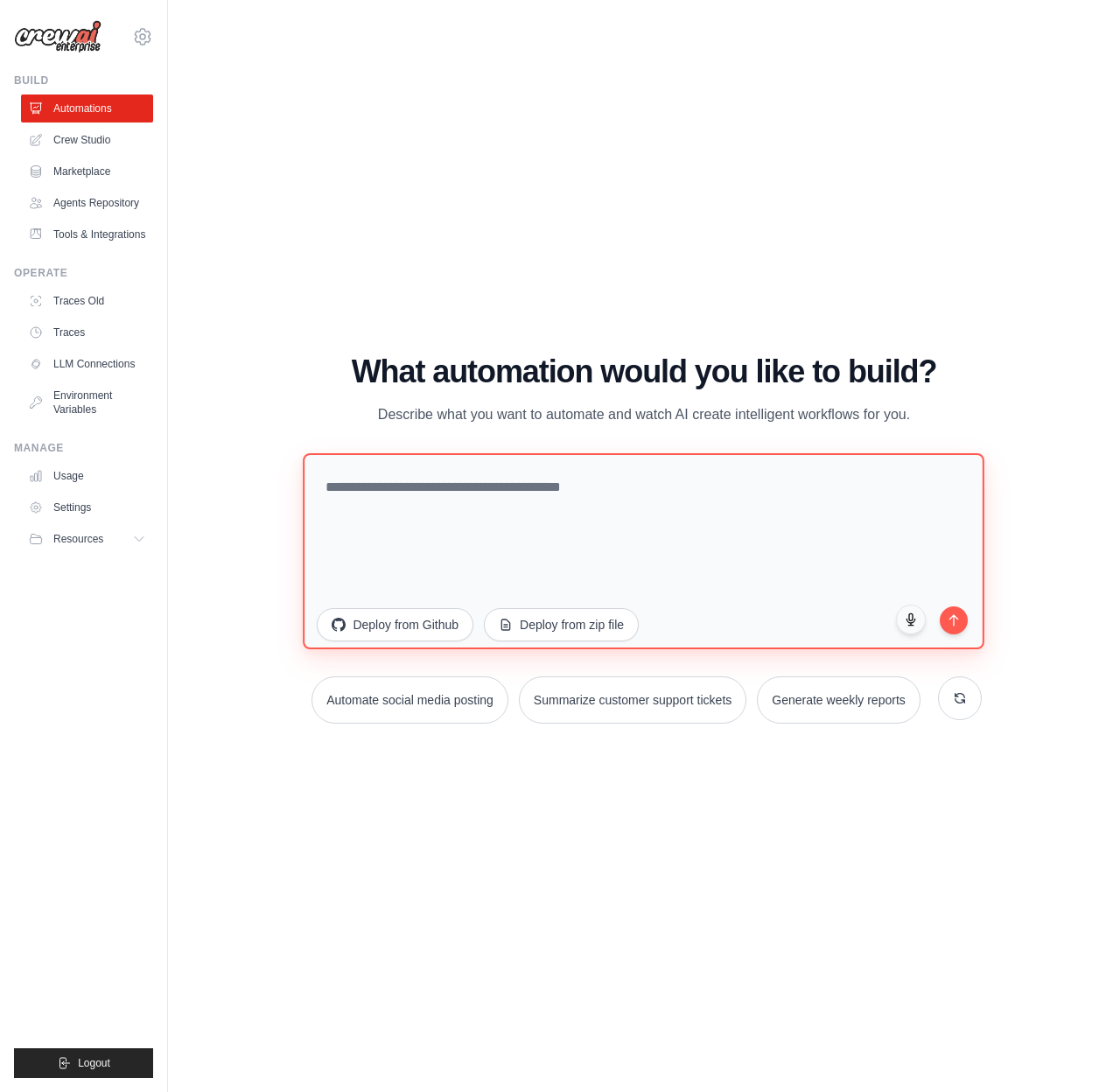
click at [405, 516] on textarea at bounding box center [645, 551] width 682 height 196
click at [70, 162] on link "Marketplace" at bounding box center [88, 171] width 132 height 28
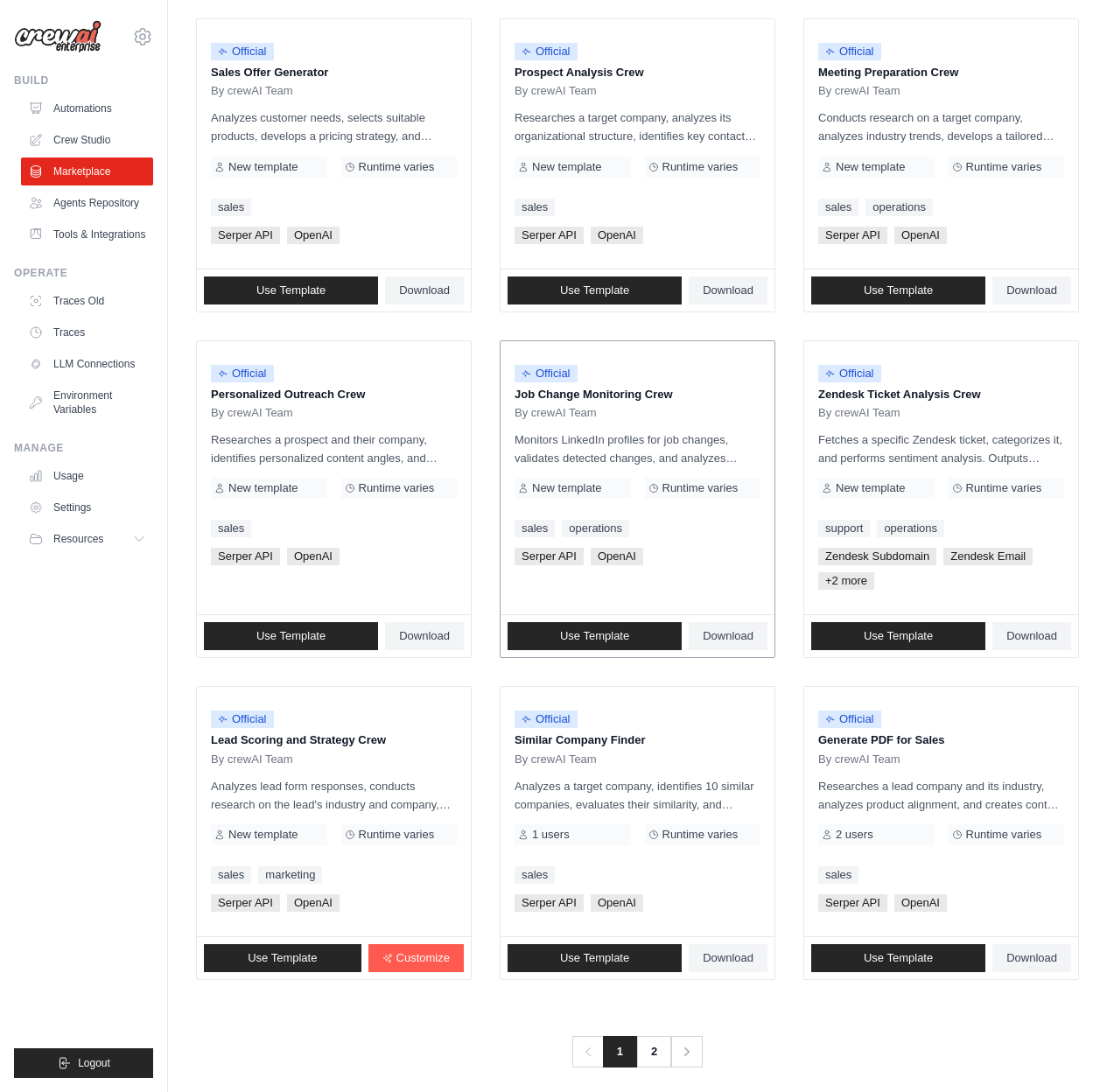
scroll to position [578, 0]
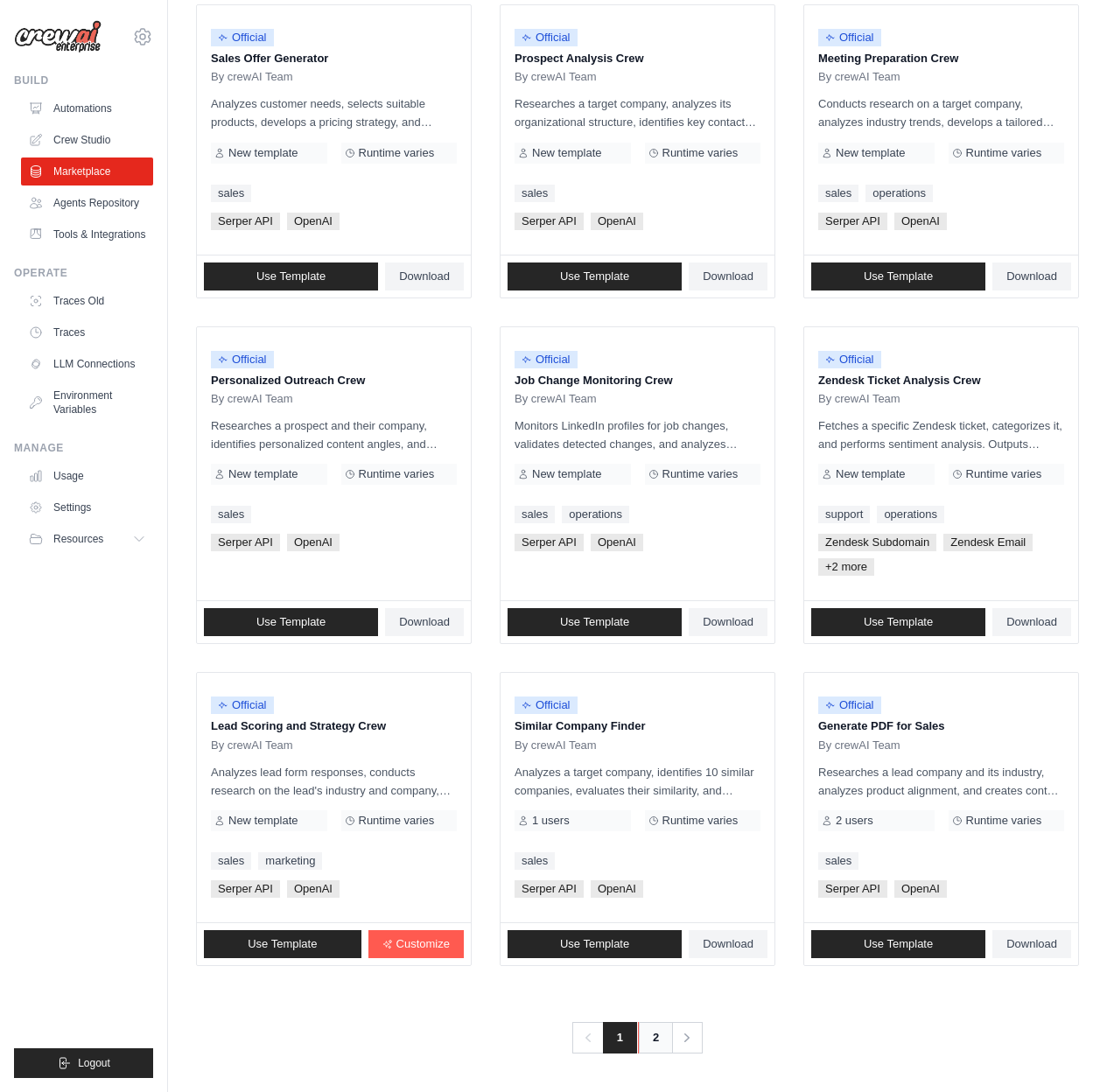
click at [650, 1036] on link "2" at bounding box center [655, 1037] width 35 height 31
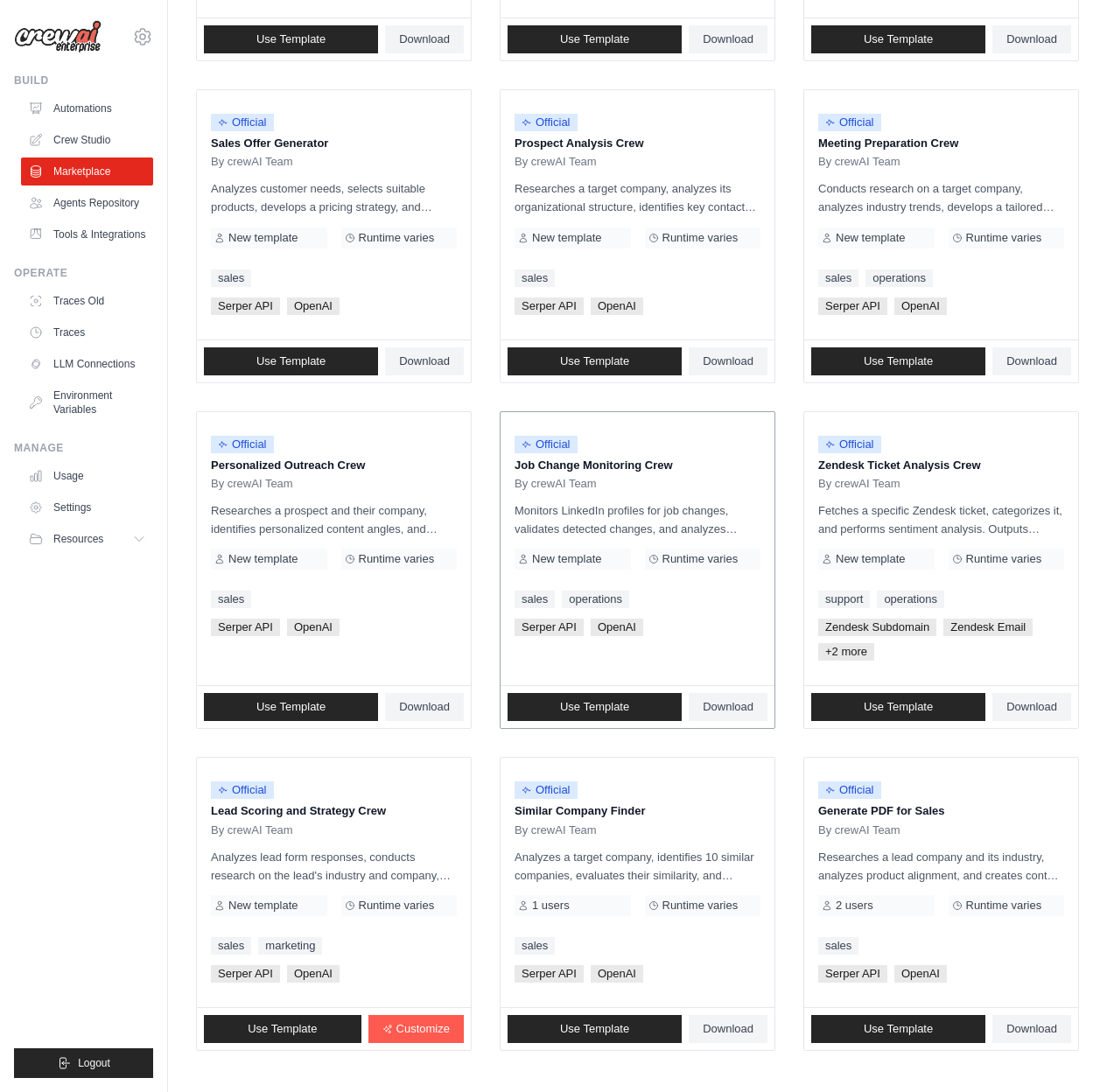
scroll to position [497, 0]
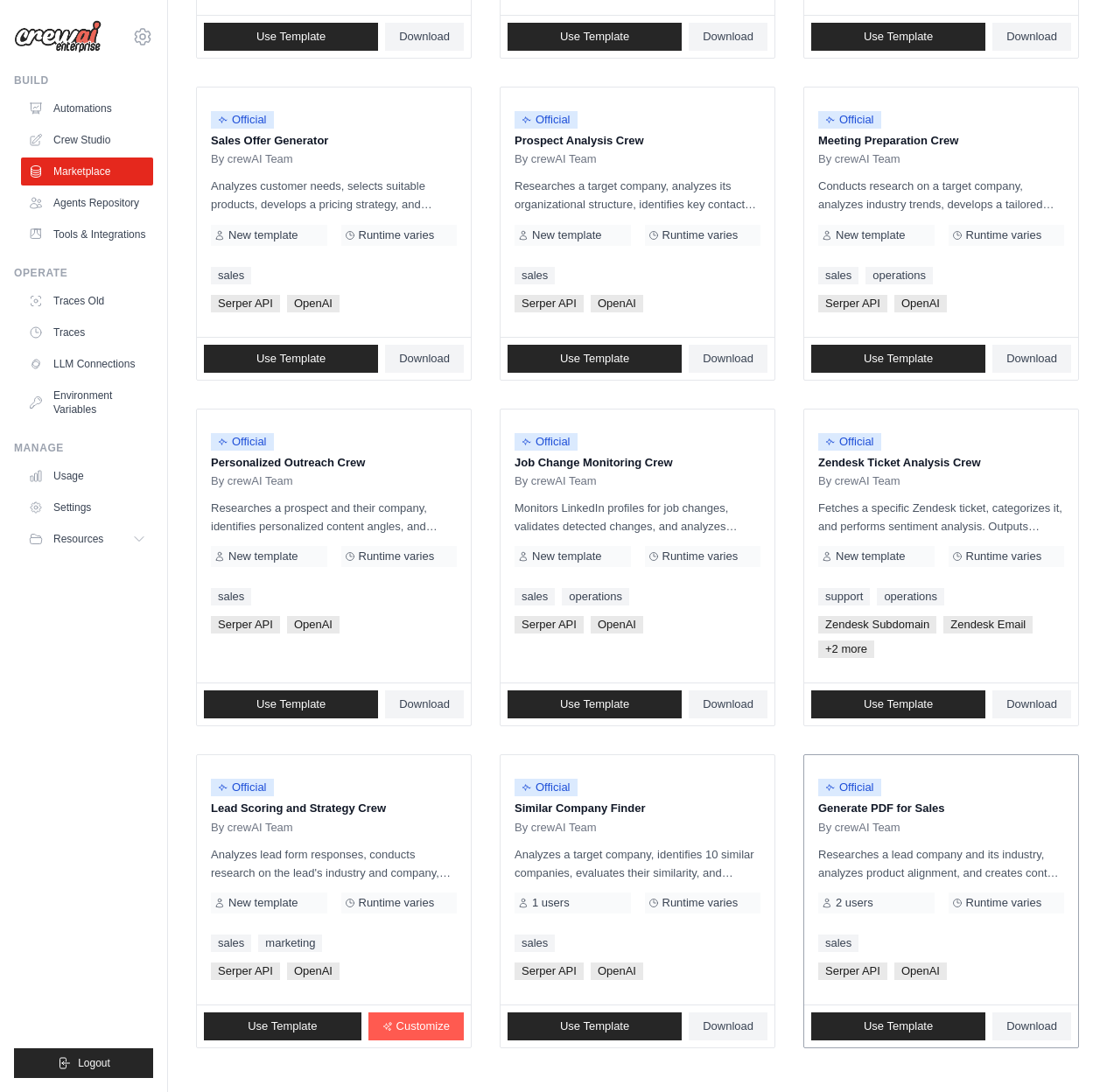
click at [861, 975] on span "Serper API" at bounding box center [853, 971] width 69 height 17
click at [852, 972] on span "Serper API" at bounding box center [853, 971] width 69 height 17
click at [852, 971] on span "Serper API" at bounding box center [853, 971] width 69 height 17
copy span "Serper"
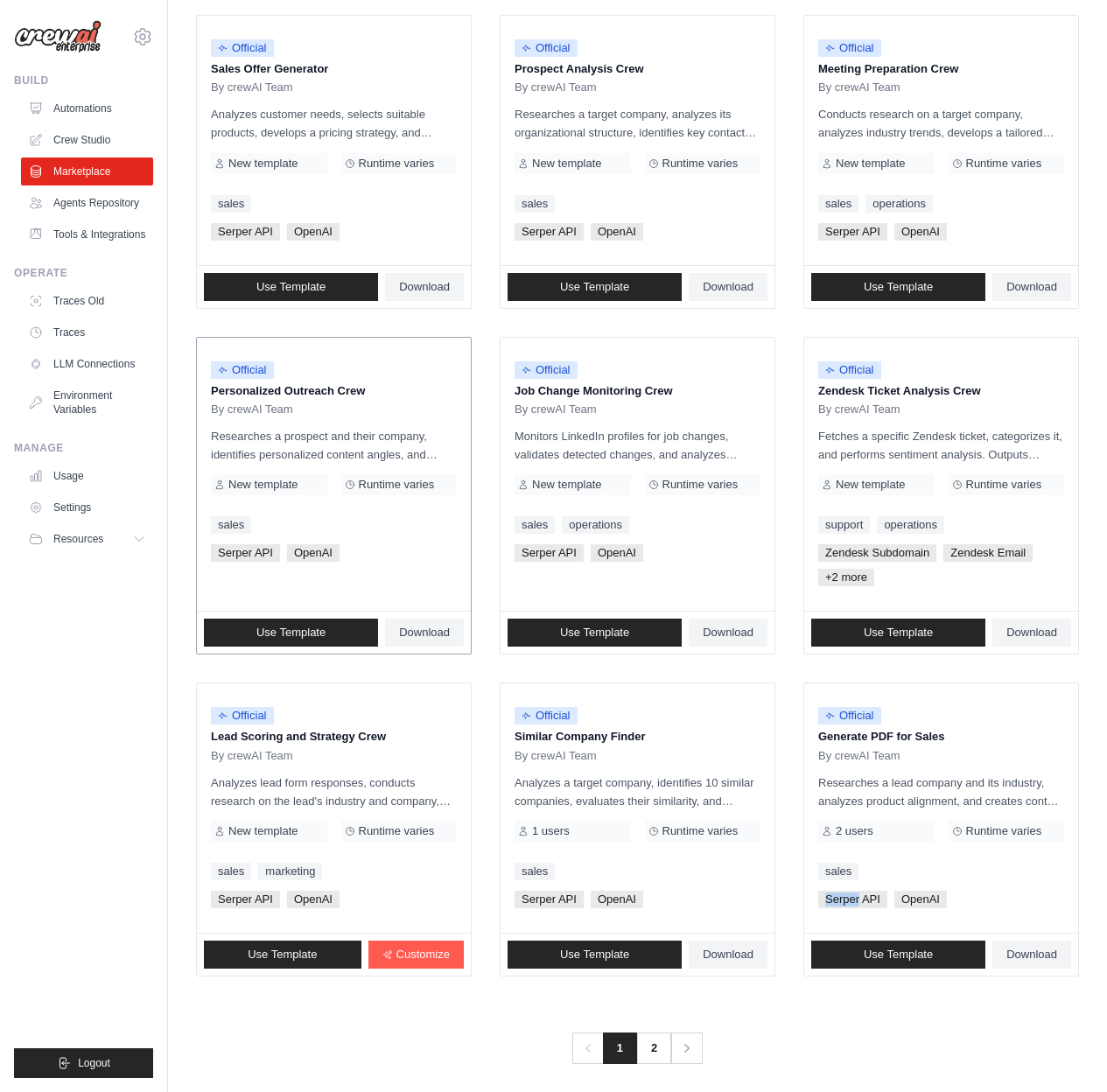
scroll to position [578, 0]
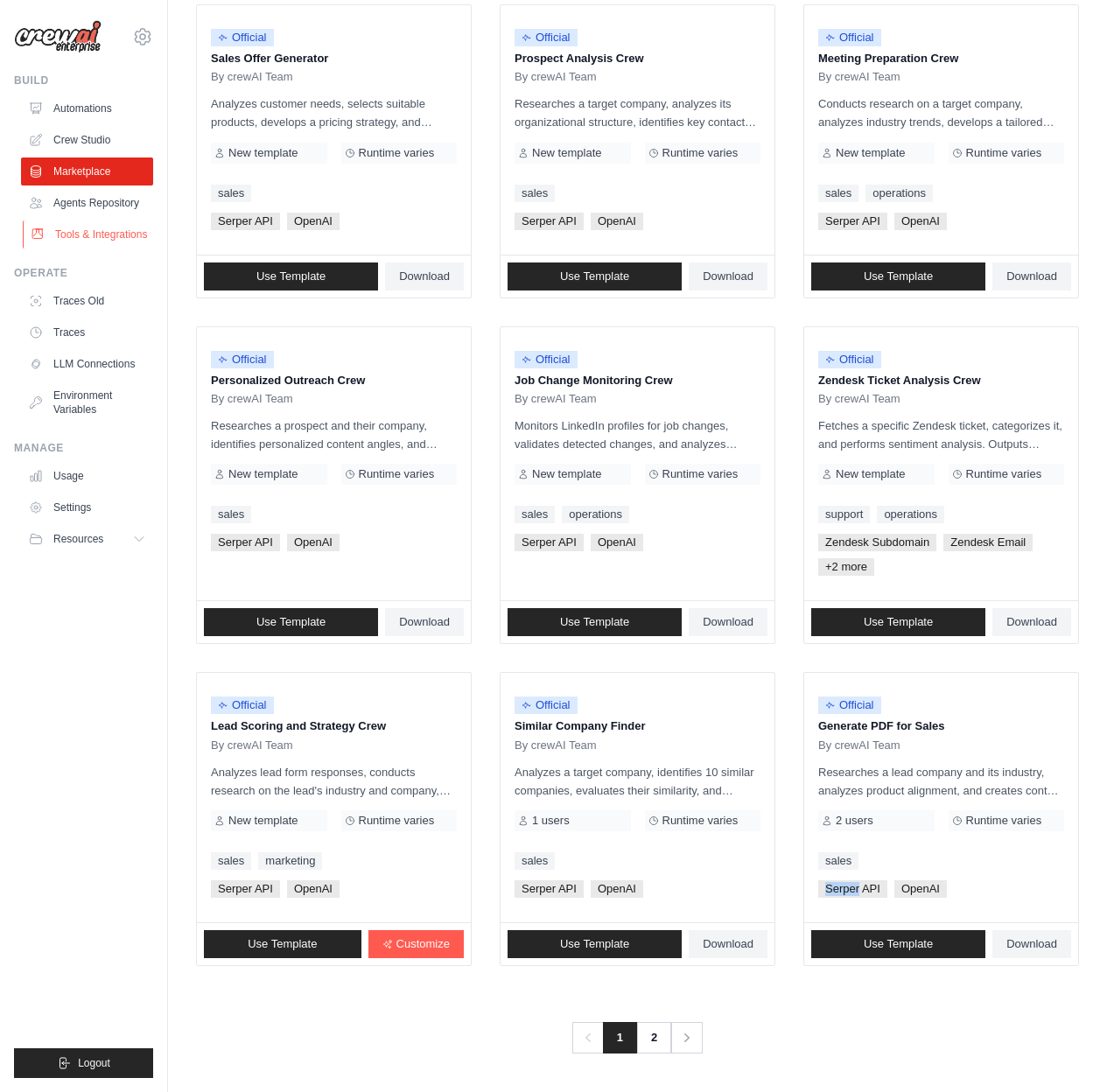
click at [129, 226] on link "Tools & Integrations" at bounding box center [88, 234] width 132 height 28
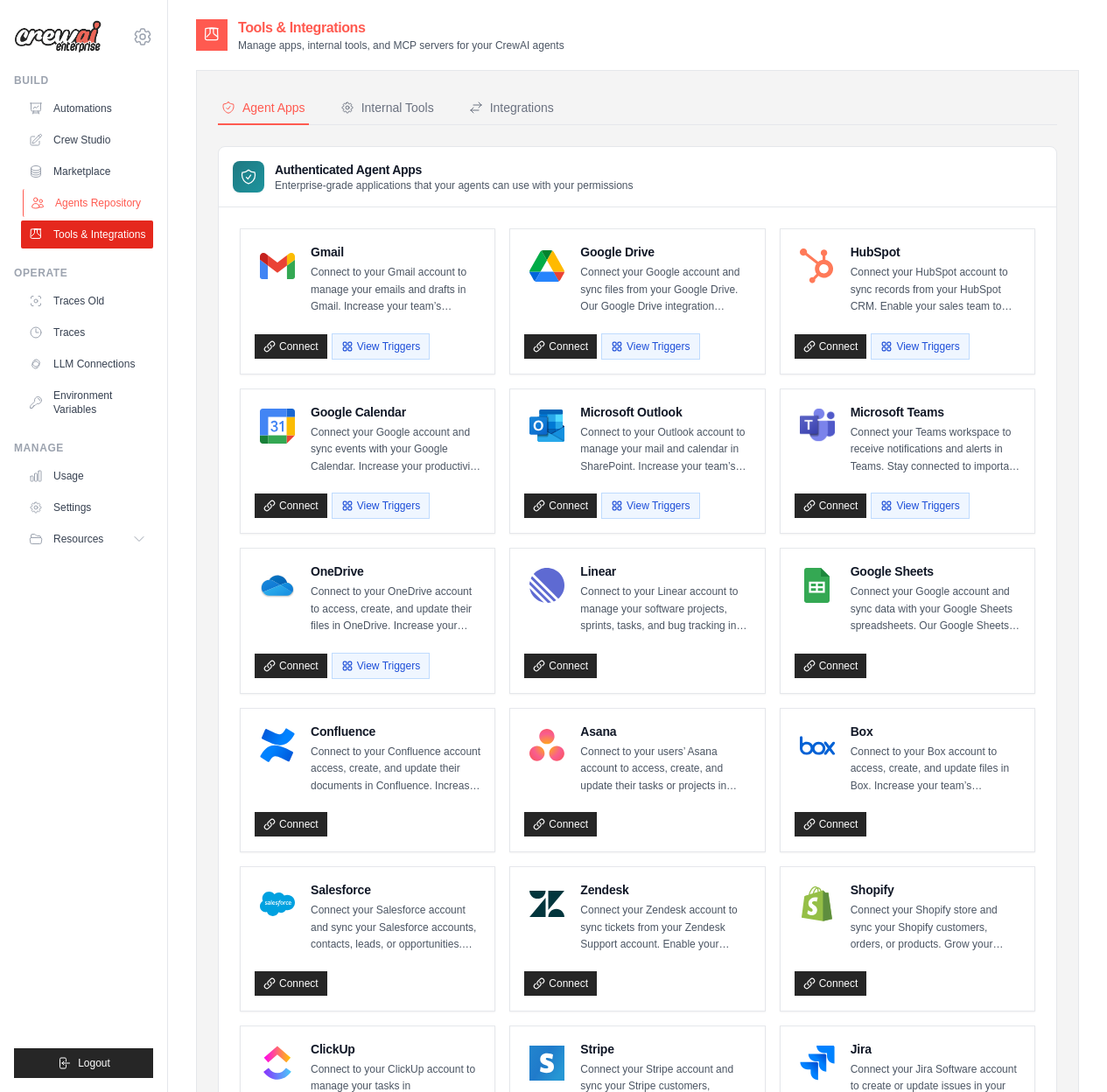
click at [120, 209] on link "Agents Repository" at bounding box center [88, 202] width 132 height 28
